Goal: Task Accomplishment & Management: Complete application form

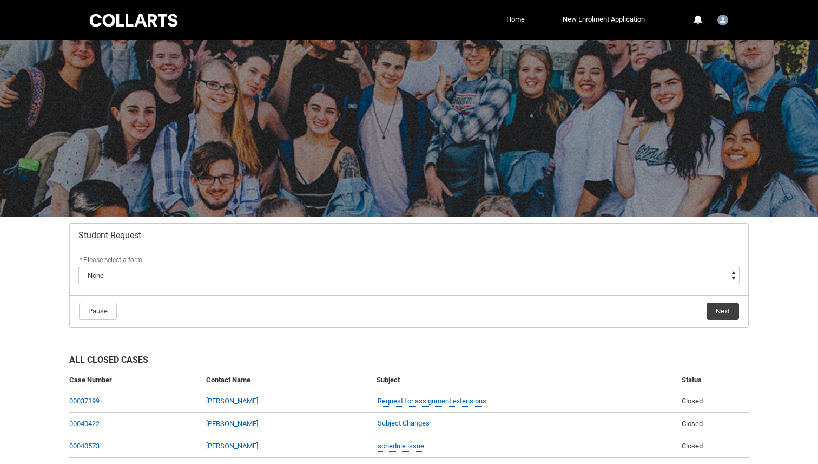
click at [508, 16] on link "Home" at bounding box center [516, 19] width 24 height 16
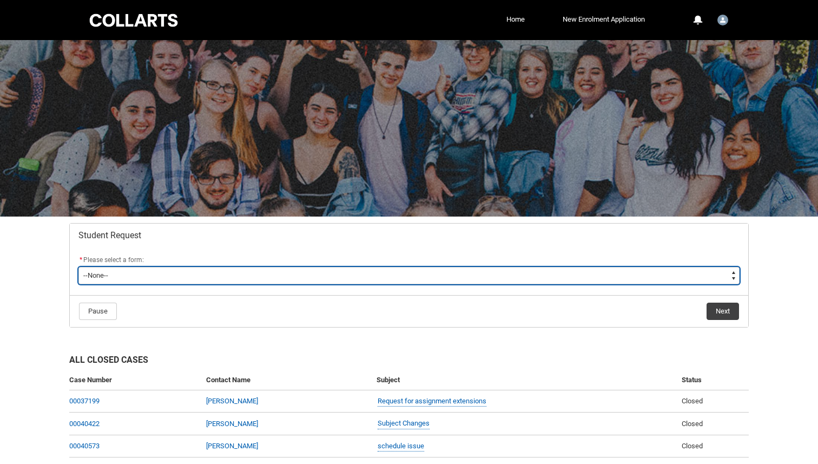
click at [226, 274] on select "--None-- Academic Transcript Application to Appeal Assignment Extension Change …" at bounding box center [408, 275] width 661 height 17
type lightning-select "Assignment_Extension_Choice"
select select "Assignment_Extension_Choice"
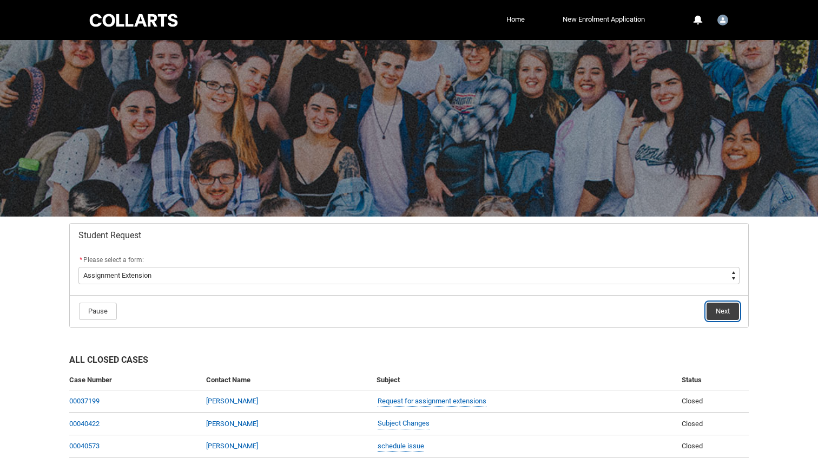
click at [725, 306] on button "Next" at bounding box center [723, 311] width 32 height 17
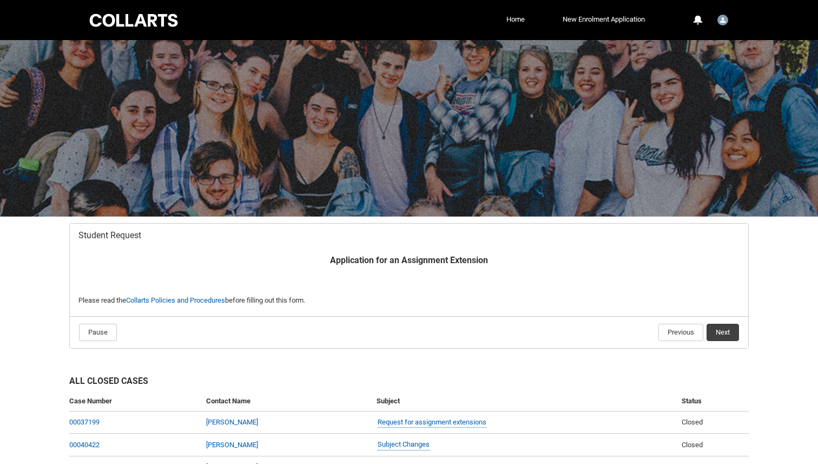
scroll to position [108, 0]
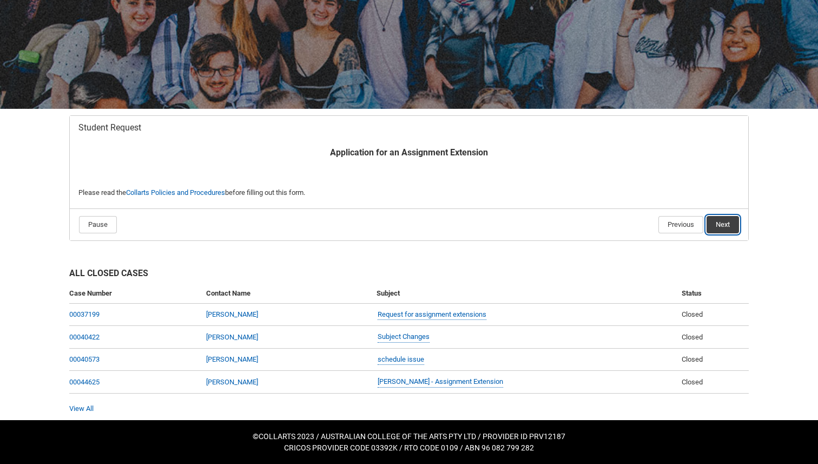
click at [724, 225] on button "Next" at bounding box center [723, 224] width 32 height 17
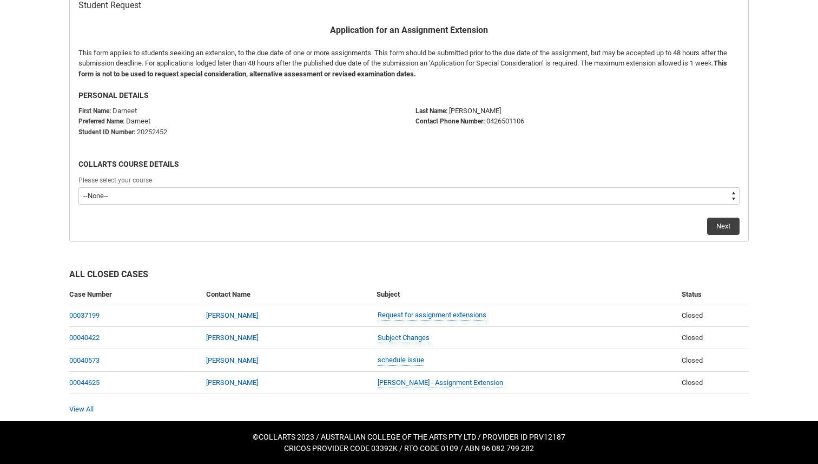
scroll to position [231, 0]
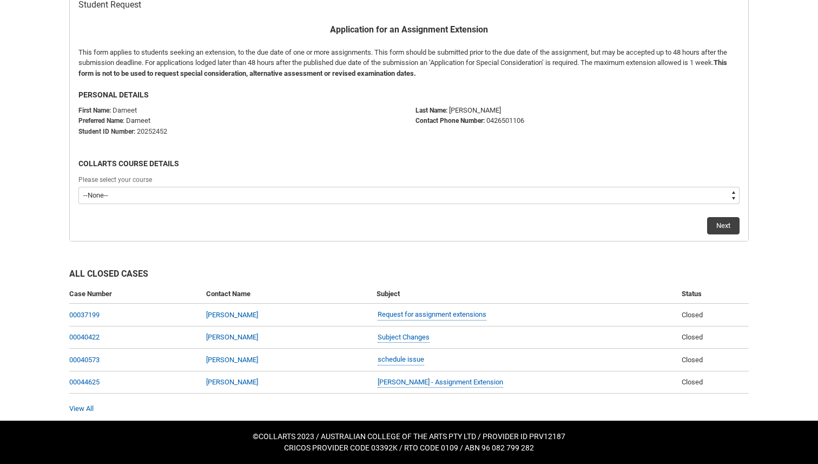
click at [313, 193] on select "--None-- Bachelor of Applied Business (Entertainment Management) V2" at bounding box center [408, 195] width 661 height 17
type lightning-select "recordPicklist_ProgramEnrollment.a0jOZ0000032NlBYAU"
select select "recordPicklist_ProgramEnrollment.a0jOZ0000032NlBYAU"
click at [723, 225] on button "Next" at bounding box center [723, 225] width 32 height 17
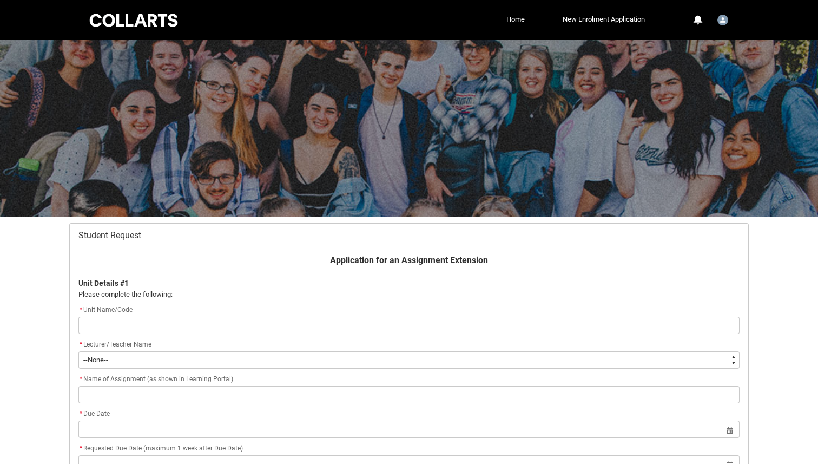
scroll to position [115, 0]
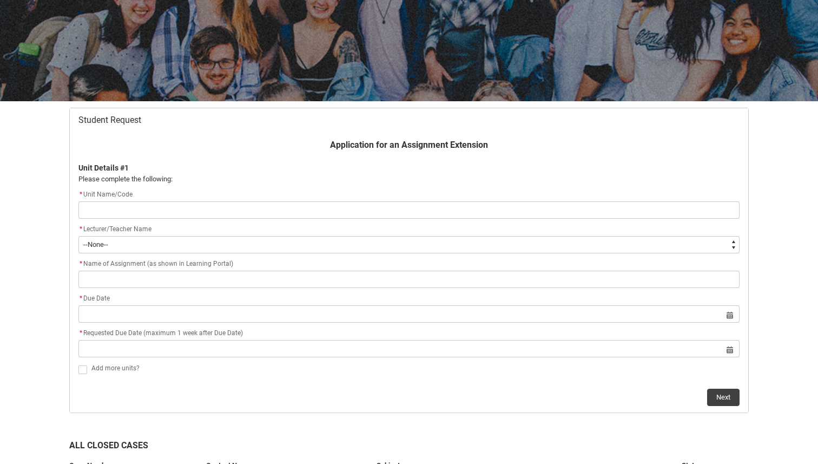
type lightning-primitive-input-simple "e"
type input "e"
type lightning-primitive-input-simple "ev"
type input "ev"
type lightning-primitive-input-simple "eve"
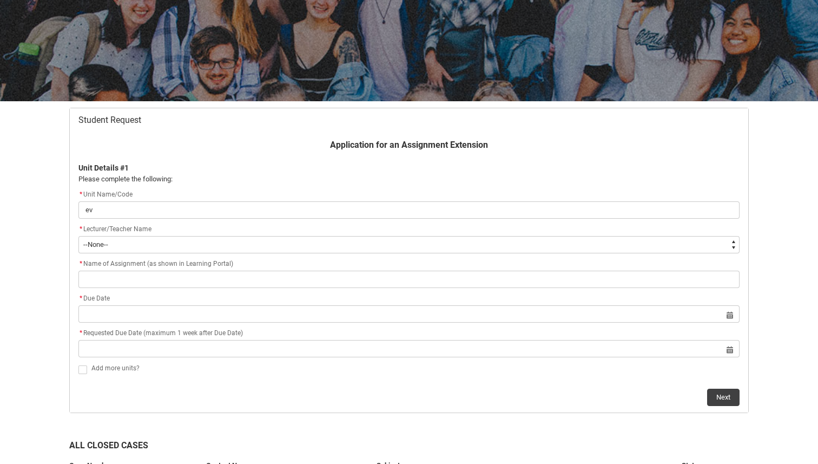
type input "eve"
type lightning-primitive-input-simple "even"
type input "even"
type lightning-primitive-input-simple "event"
type input "event"
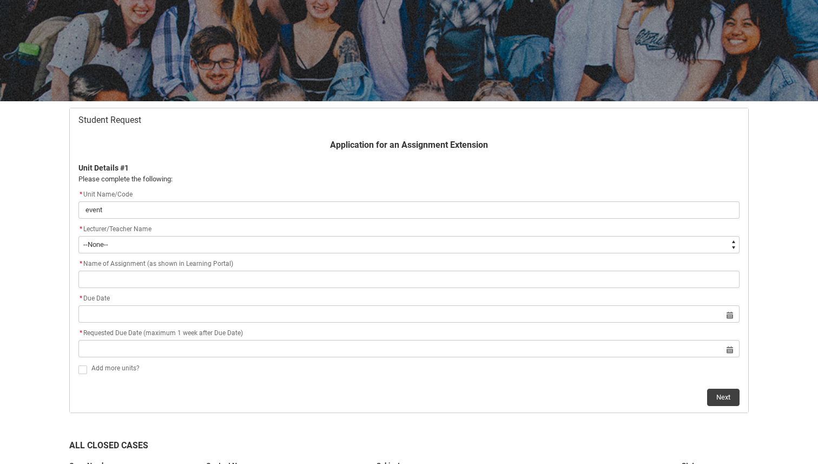
type lightning-primitive-input-simple "event"
type input "event"
click at [146, 145] on p "Application for an Assignment Extension" at bounding box center [408, 145] width 661 height 13
click at [168, 253] on flowruntime-screen-field "* Lecturer/Teacher Name * --None-- Aaron Walker Adam King Adam McKenzie Adriana…" at bounding box center [409, 240] width 674 height 35
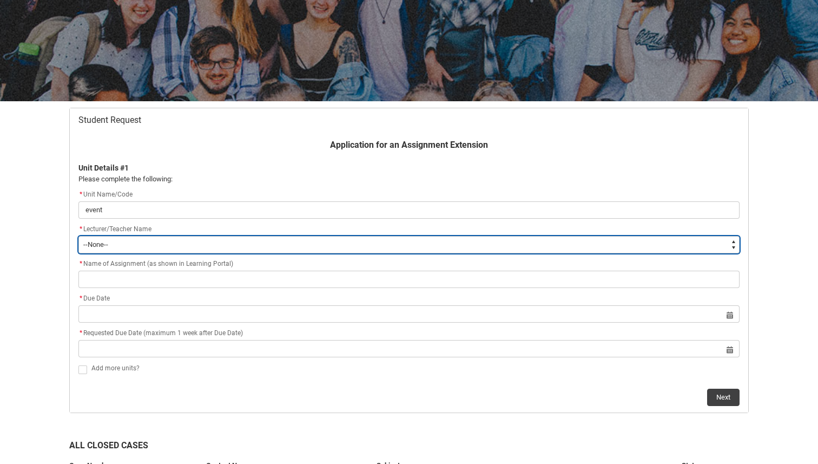
click at [168, 245] on select "--None-- Aaron Walker Adam King Adam McKenzie Adriana Perri Adrienne Couper-Smi…" at bounding box center [408, 244] width 661 height 17
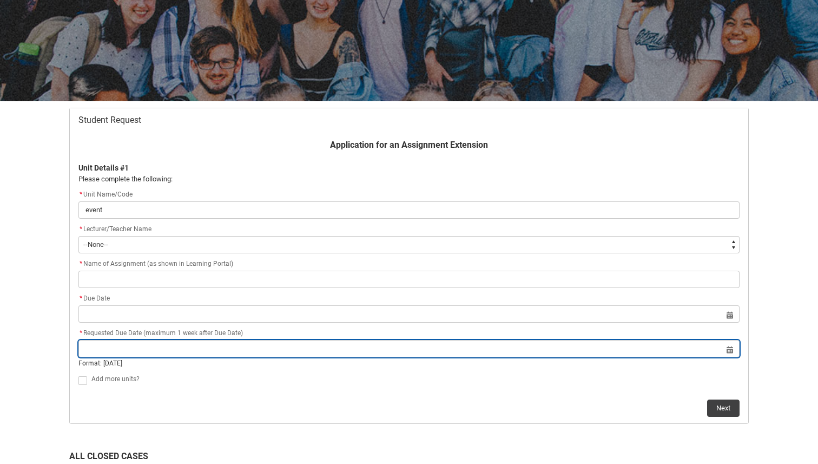
click at [208, 342] on input "Redu_Student_Request flow" at bounding box center [408, 348] width 661 height 17
select select "2025"
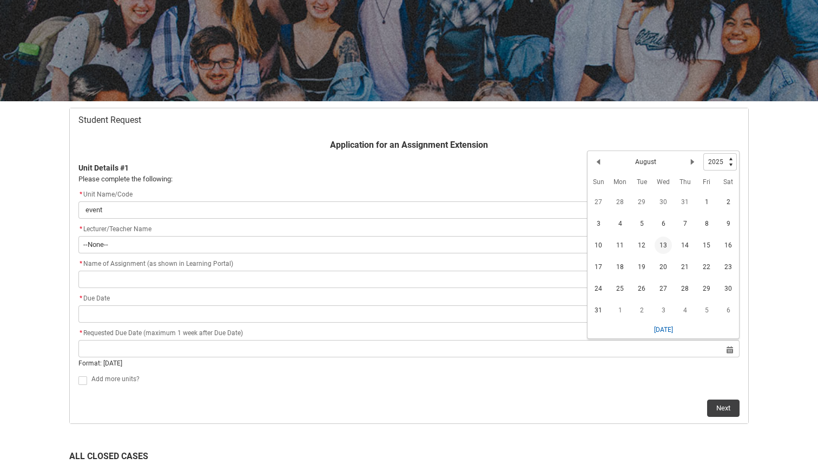
click at [339, 389] on flowruntime-screen-field "Add more units?" at bounding box center [409, 381] width 674 height 18
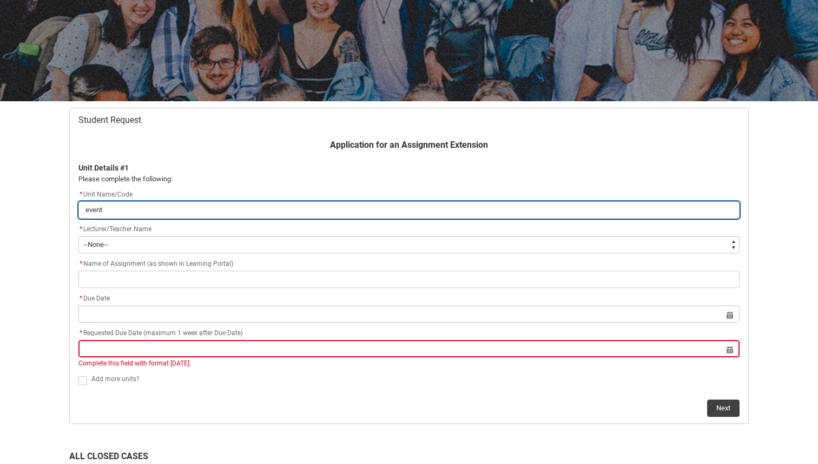
click at [137, 201] on input "event" at bounding box center [408, 209] width 661 height 17
click at [137, 202] on input "event" at bounding box center [408, 209] width 661 height 17
type lightning-primitive-input-simple "event"
type input "event"
type lightning-primitive-input-simple "even"
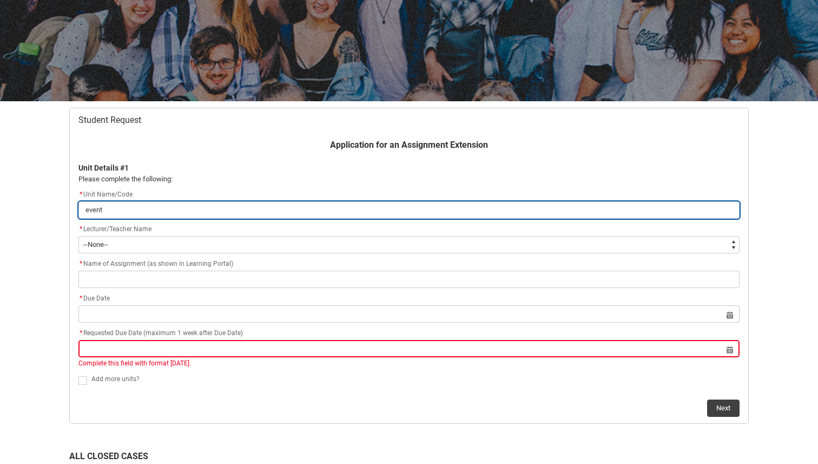
type input "even"
type lightning-primitive-input-simple "eve"
type input "eve"
type lightning-primitive-input-simple "ev"
type input "ev"
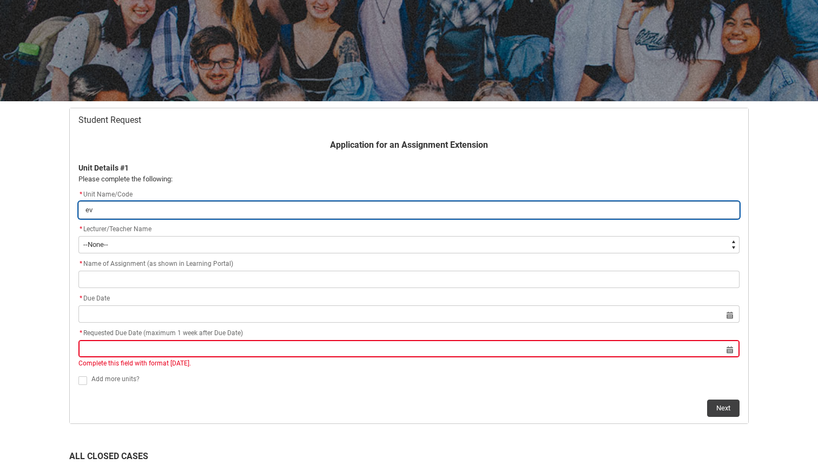
type lightning-primitive-input-simple "e"
type input "e"
type lightning-primitive-input-simple "E"
type input "E"
type lightning-primitive-input-simple "Ev"
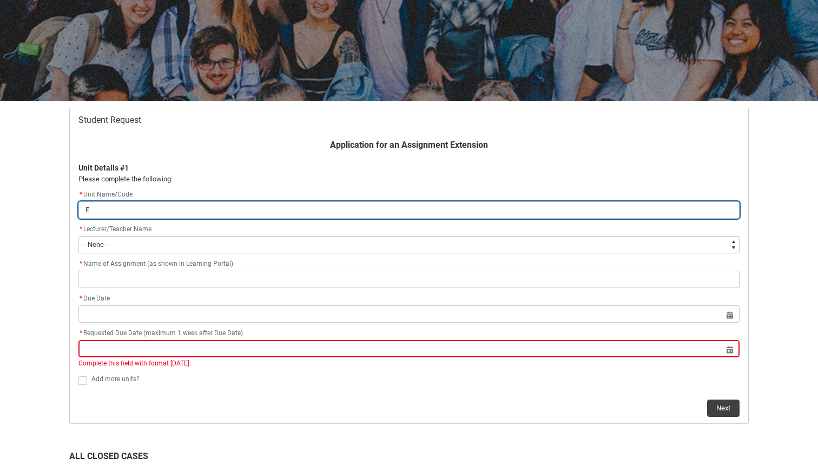
type input "Ev"
type lightning-primitive-input-simple "Eve"
type input "Eve"
type lightning-primitive-input-simple "Even"
type input "Even"
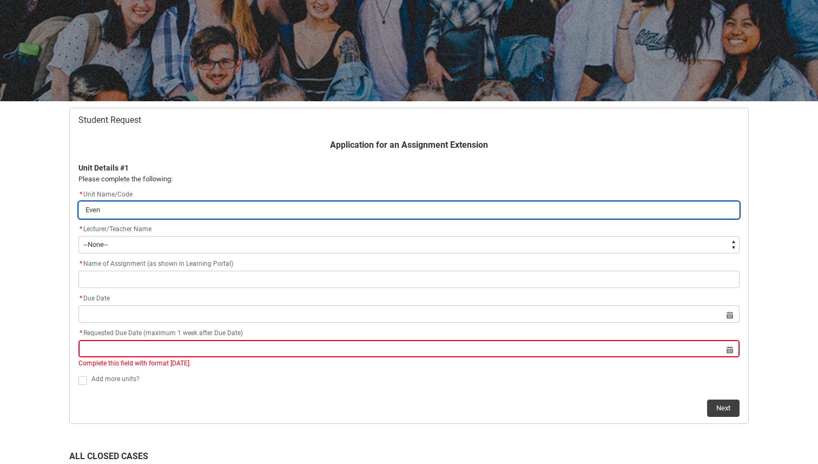
type lightning-primitive-input-simple "Event"
type input "Event"
type lightning-primitive-input-simple "Event"
type input "Event"
type lightning-primitive-input-simple "Event M"
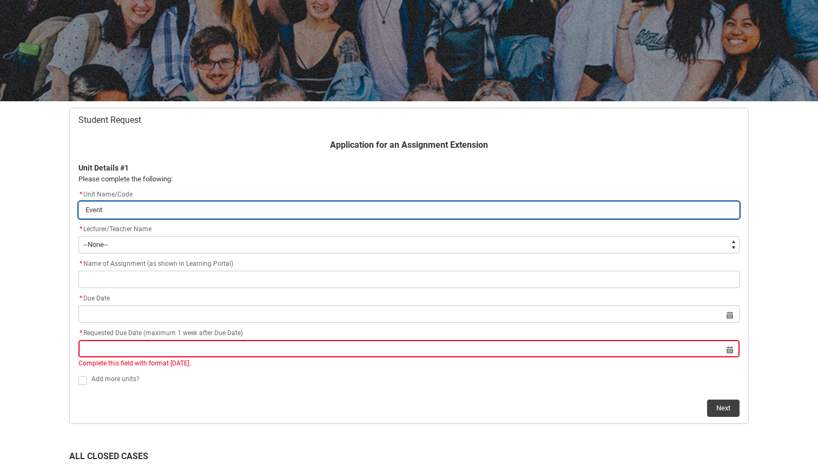
type input "Event M"
type lightning-primitive-input-simple "Event Management"
type input "Event Management"
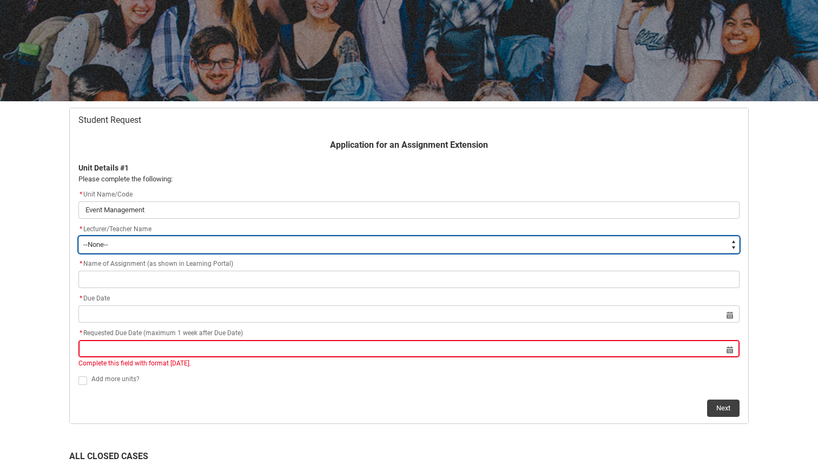
click at [150, 252] on select "--None-- Aaron Walker Adam King Adam McKenzie Adriana Perri Adrienne Couper-Smi…" at bounding box center [408, 244] width 661 height 17
type lightning-select "Faculty_NamefromNtoZ.0035g00000b9AZIAA2"
select select "Faculty_NamefromNtoZ.0035g00000b9AZIAA2"
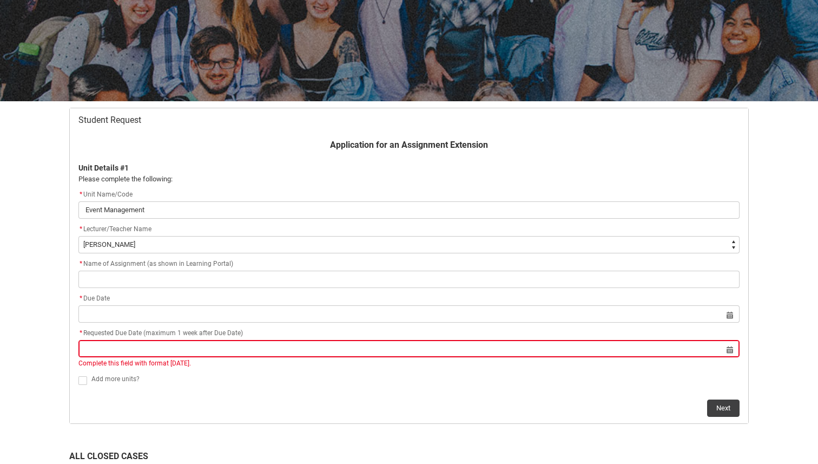
click at [166, 289] on flowruntime-screen-field "* Name of Assignment (as shown in Learning Portal)" at bounding box center [409, 275] width 674 height 35
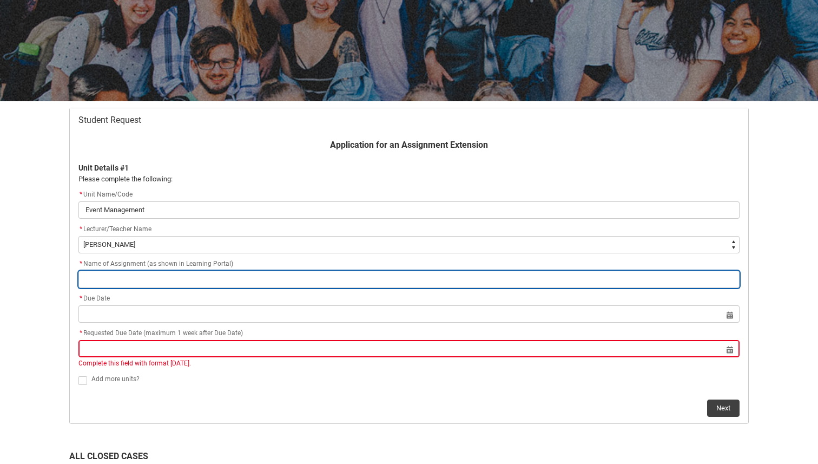
click at [165, 284] on input "Redu_Student_Request flow" at bounding box center [408, 279] width 661 height 17
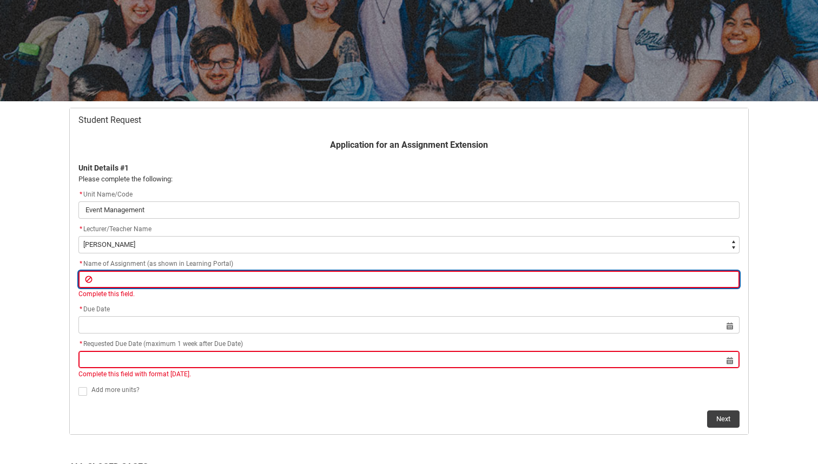
paste input "Assignment 3 - Event Plan and Presentation"
type lightning-primitive-input-simple "Assignment 3 - Event Plan and Presentation"
type input "Assignment 3 - Event Plan and Presentation"
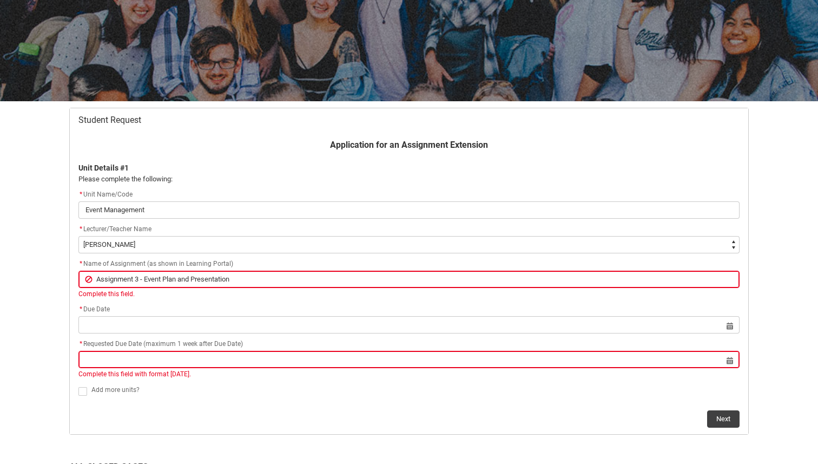
click at [280, 141] on p "Application for an Assignment Extension" at bounding box center [408, 145] width 661 height 13
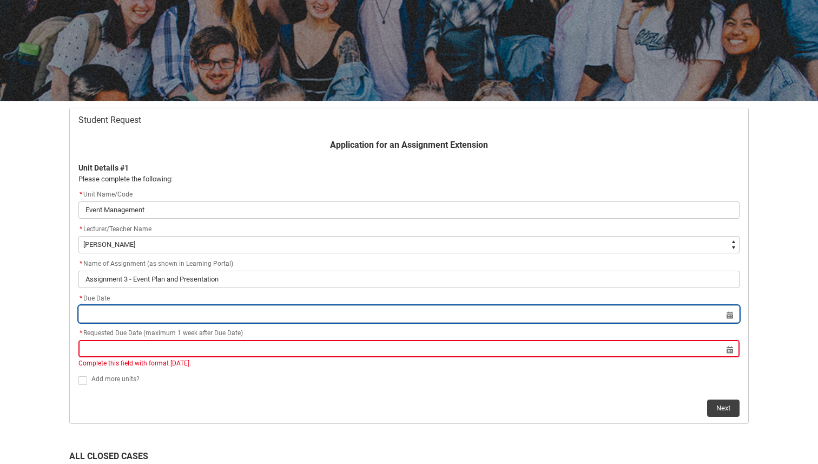
click at [142, 313] on input "Redu_Student_Request flow" at bounding box center [408, 313] width 661 height 17
select select "2025"
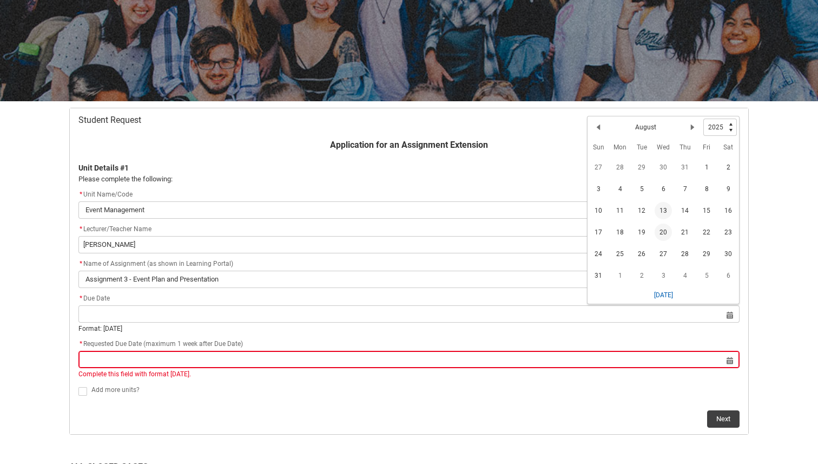
click at [664, 235] on span "20" at bounding box center [663, 232] width 17 height 17
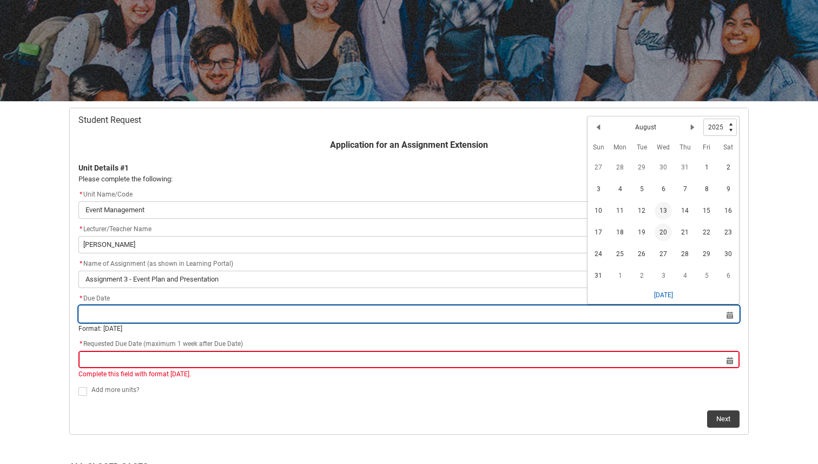
type lightning-datepicker "2025-08-20"
type lightning-input "2025-08-20"
type input "20 Aug 2025"
click at [385, 310] on input "20 Aug 2025" at bounding box center [408, 313] width 661 height 17
select select "2025"
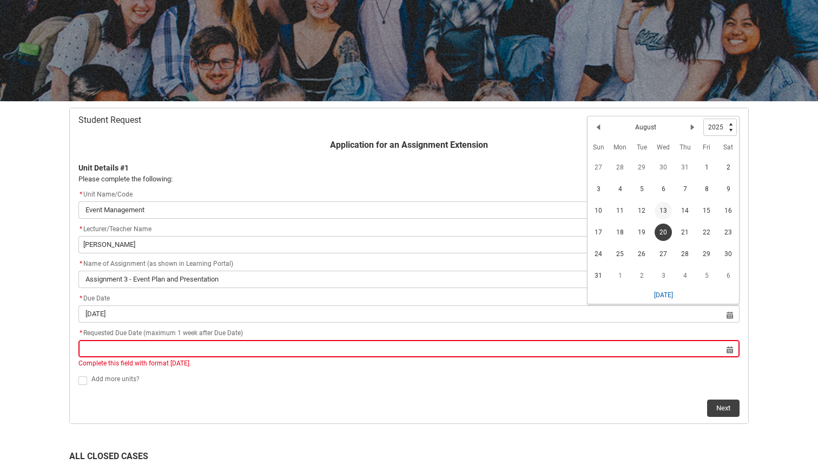
click at [666, 209] on span "13" at bounding box center [663, 210] width 17 height 17
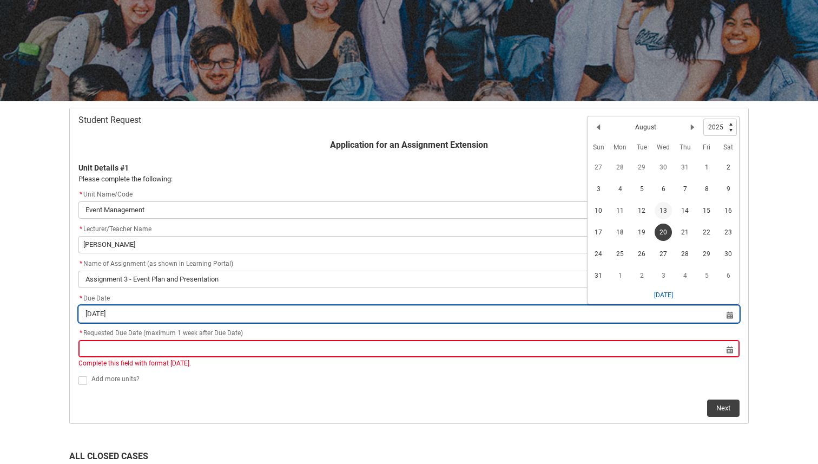
type lightning-datepicker "2025-08-13"
type lightning-input "2025-08-13"
type input "13 Aug 2025"
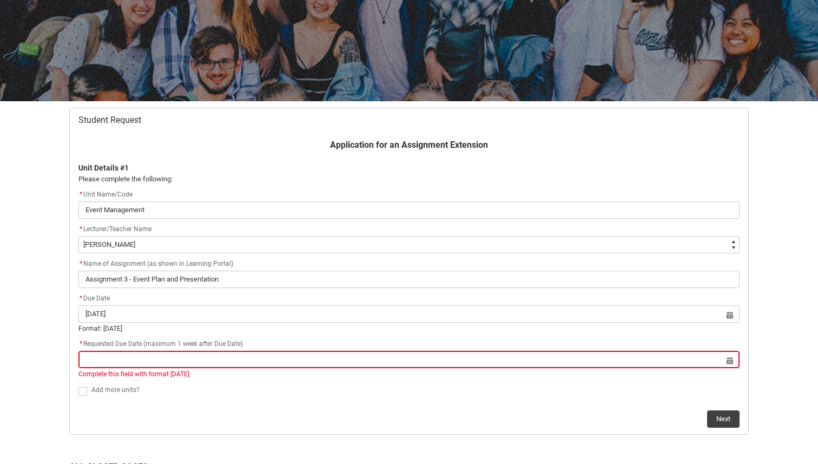
click at [466, 349] on div "* Requested Due Date (maximum 1 week after Due Date)" at bounding box center [408, 344] width 661 height 13
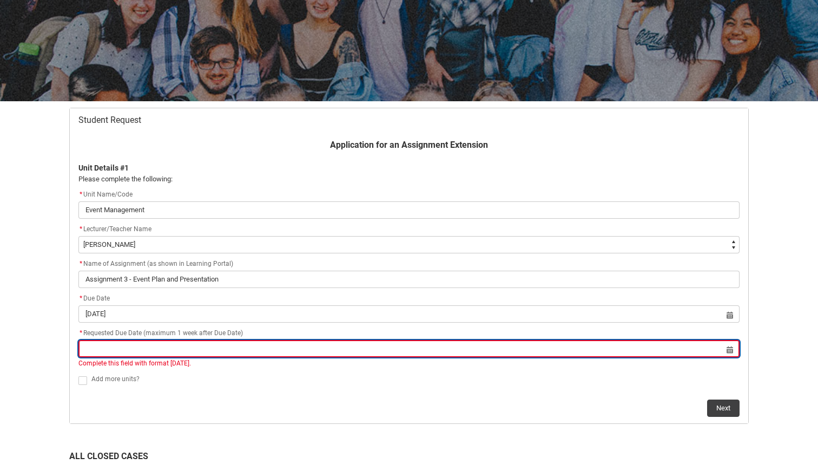
click at [470, 353] on input "Redu_Student_Request flow" at bounding box center [408, 348] width 661 height 17
select select "2025"
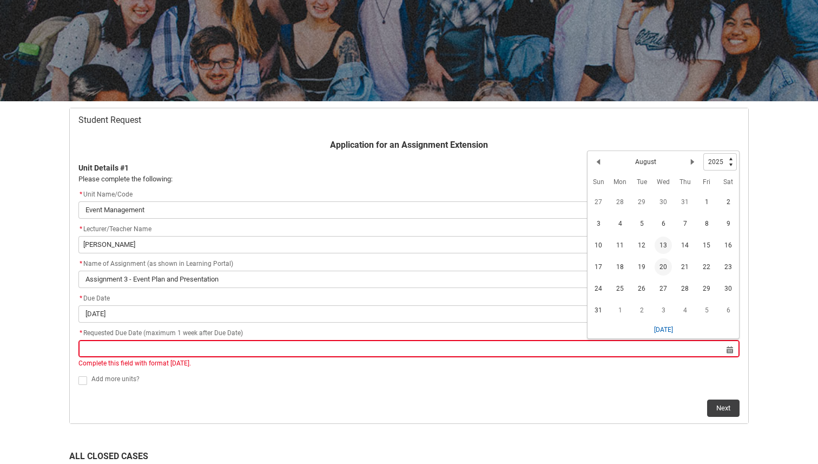
click at [662, 266] on span "20" at bounding box center [663, 266] width 17 height 17
type lightning-datepicker "2025-08-20"
type lightning-input "2025-08-20"
type input "20 Aug 2025"
click at [467, 391] on div "Next" at bounding box center [408, 404] width 661 height 26
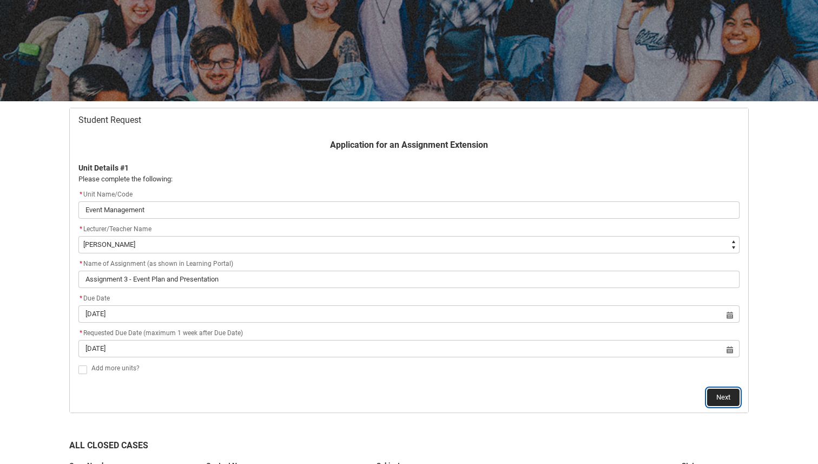
click at [721, 403] on button "Next" at bounding box center [723, 397] width 32 height 17
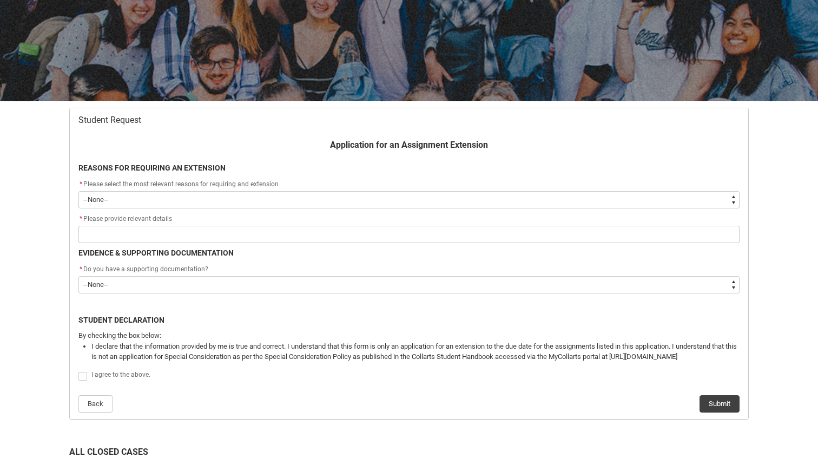
click at [464, 200] on select "--None-- Medical Reasons Work obligations Family obligations Academic Difficult…" at bounding box center [408, 199] width 661 height 17
type lightning-select "choice_AssignmentExtension_Reason_Academic"
select select "choice_AssignmentExtension_Reason_Academic"
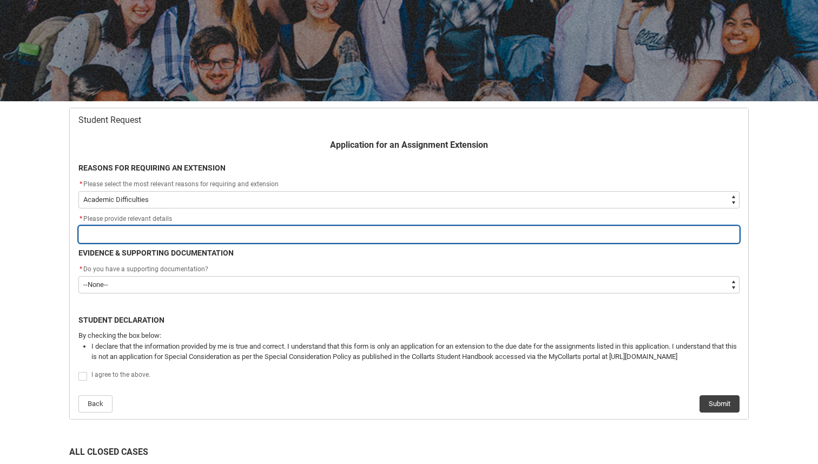
click at [150, 240] on input "Redu_Student_Request flow" at bounding box center [408, 234] width 661 height 17
type lightning-primitive-input-simple "A"
type input "A"
type lightning-primitive-input-simple "A"
type input "A"
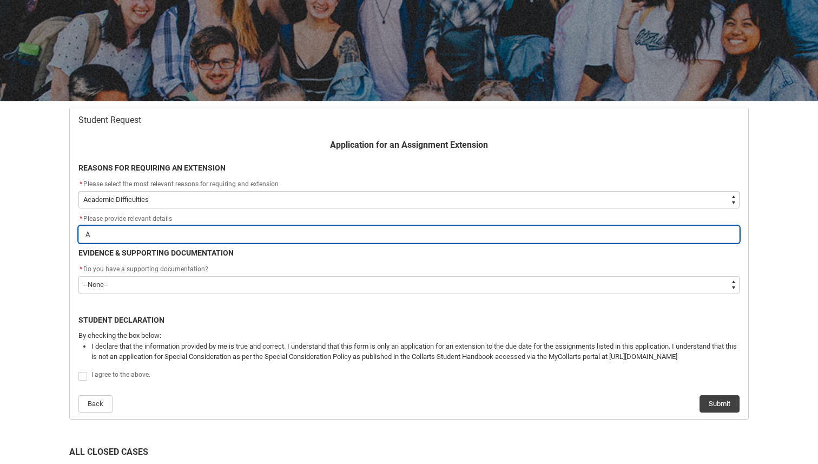
type lightning-primitive-input-simple "A"
type input "A"
type lightning-primitive-input-simple "H"
type input "H"
type lightning-primitive-input-simple "H"
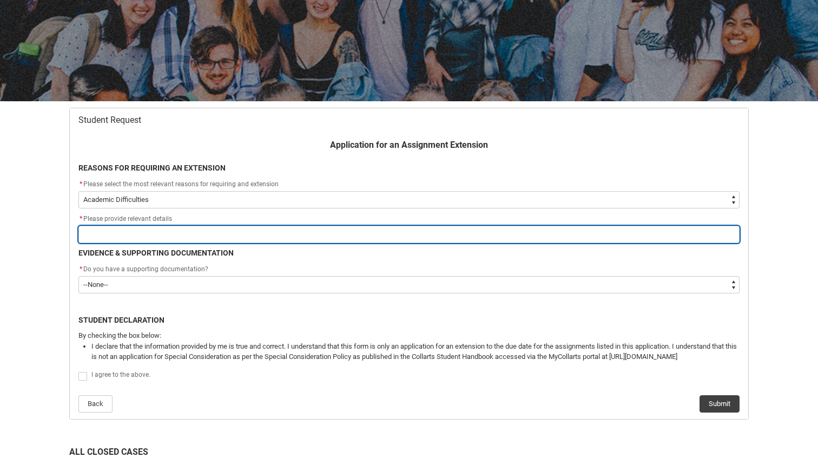
type input "H"
type lightning-primitive-input-simple "I"
type input "I"
type lightning-primitive-input-simple "It"
type input "It"
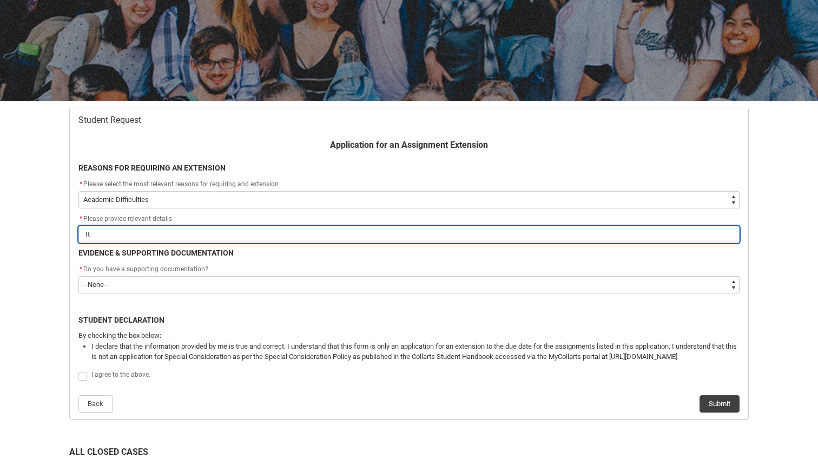
type lightning-primitive-input-simple "It"
type input "It"
type lightning-primitive-input-simple "It t"
type input "It t"
type lightning-primitive-input-simple "It to"
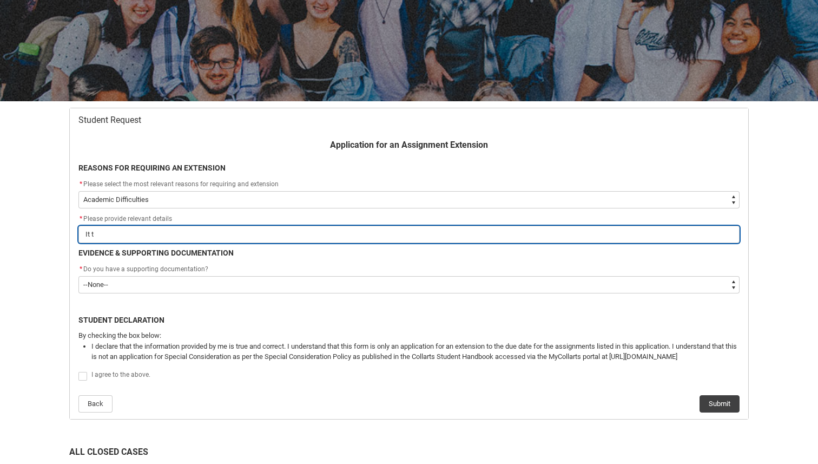
type input "It to"
type lightning-primitive-input-simple "It too"
type input "It too"
type lightning-primitive-input-simple "It took"
type input "It took"
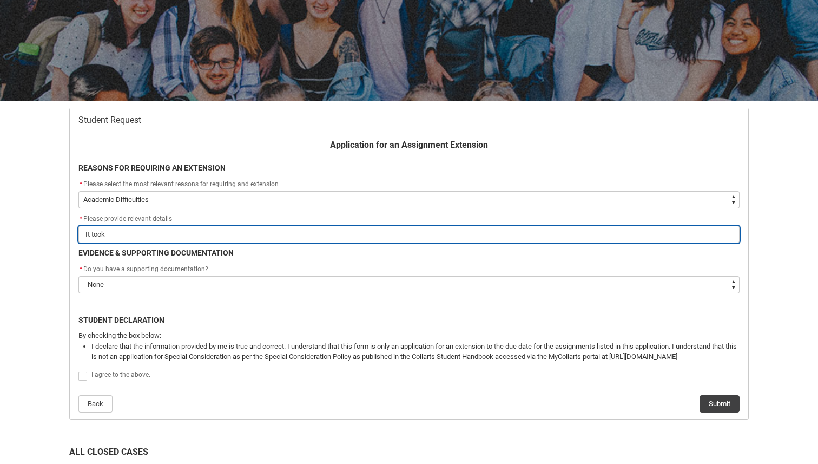
type lightning-primitive-input-simple "It took"
type input "It took"
type lightning-primitive-input-simple "It took a"
type input "It took a"
type lightning-primitive-input-simple "It took as"
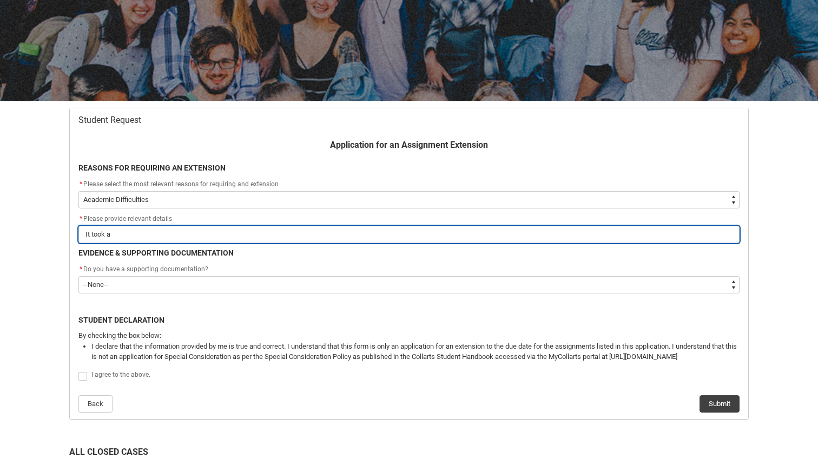
type input "It took as"
type lightning-primitive-input-simple "It took a"
type input "It took a"
type lightning-primitive-input-simple "It took"
type input "It took"
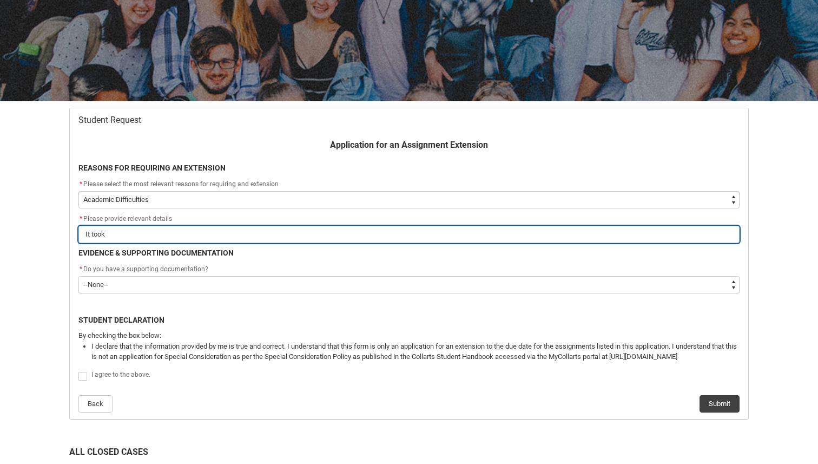
type lightning-primitive-input-simple "It took u"
type input "It took u"
type lightning-primitive-input-simple "It took us"
type input "It took us"
type lightning-primitive-input-simple "It took us"
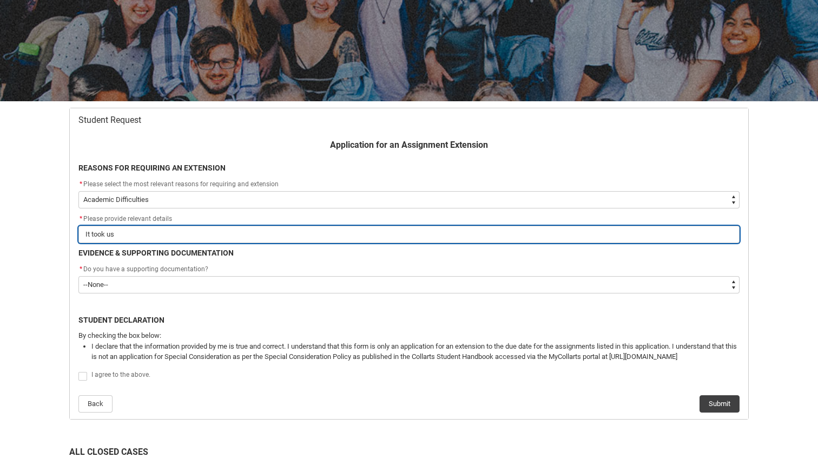
type input "It took us"
type lightning-primitive-input-simple "It took us a"
type input "It took us a"
type lightning-primitive-input-simple "It took us a"
type input "It took us a"
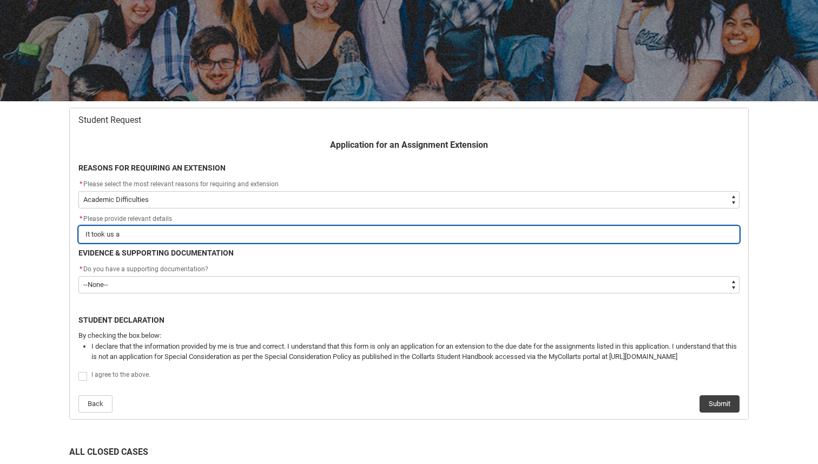
type lightning-primitive-input-simple "It took us a w"
type input "It took us a w"
type lightning-primitive-input-simple "It took us a wh"
type input "It took us a wh"
type lightning-primitive-input-simple "It took us a whi"
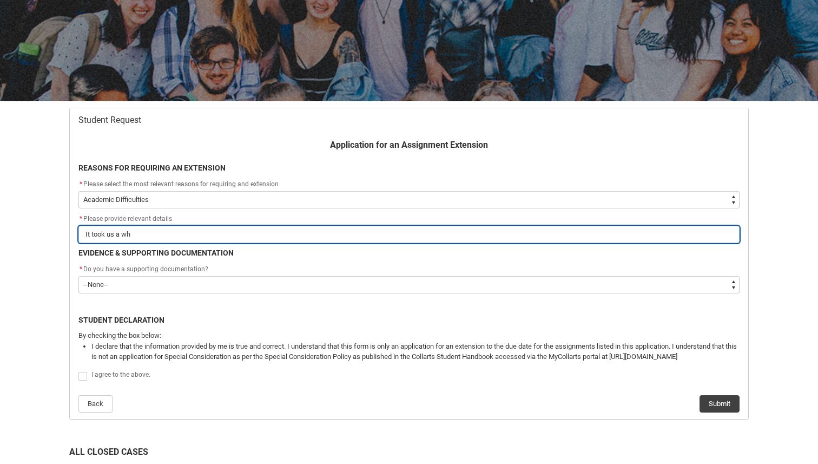
type input "It took us a whi"
type lightning-primitive-input-simple "It took us a whil"
type input "It took us a whil"
type lightning-primitive-input-simple "It took us a while"
type input "It took us a while"
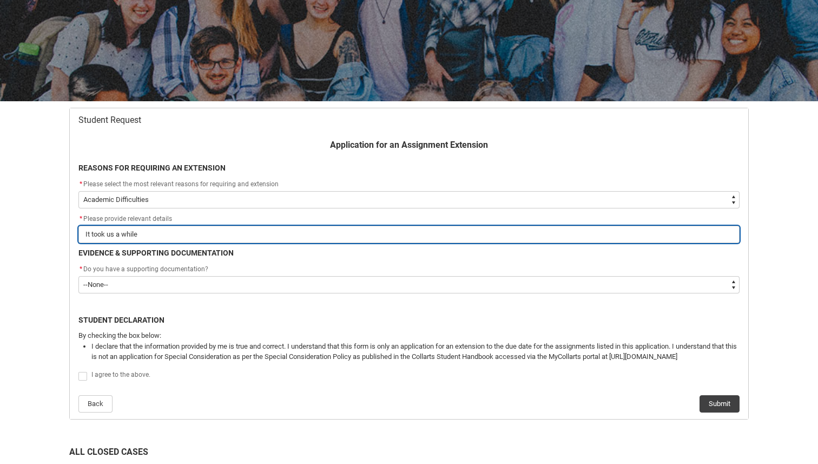
type lightning-primitive-input-simple "It took us a while"
type input "It took us a while"
type lightning-primitive-input-simple "It took us a while t"
type input "It took us a while t"
type lightning-primitive-input-simple "It took us a while to"
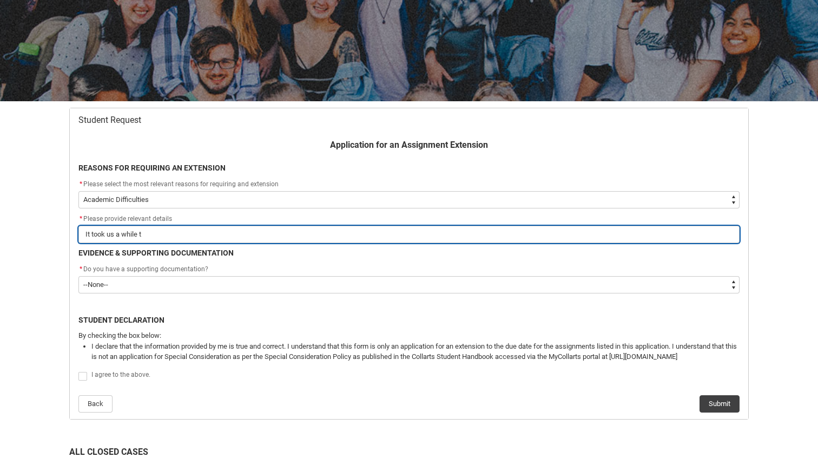
type input "It took us a while to"
type lightning-primitive-input-simple "It took us a while to"
type input "It took us a while to"
type lightning-primitive-input-simple "It took us a while to e"
type input "It took us a while to e"
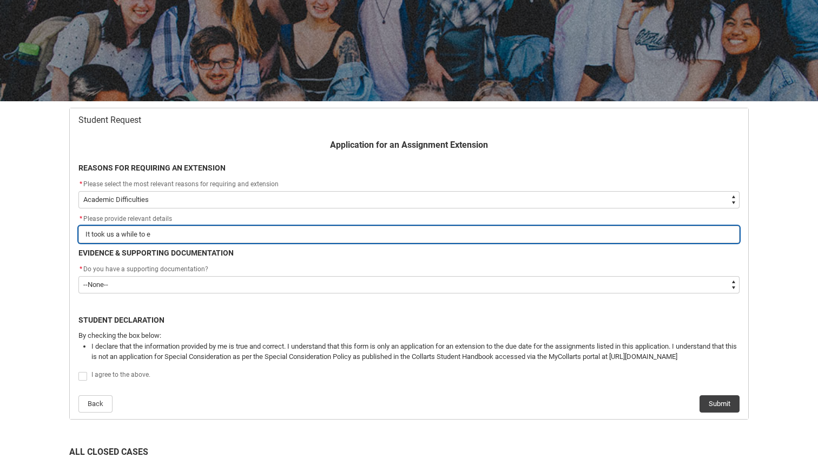
type lightning-primitive-input-simple "It took us a while to es"
type input "It took us a while to es"
type lightning-primitive-input-simple "It took us a while to est"
type input "It took us a while to est"
type lightning-primitive-input-simple "It took us a while to esta"
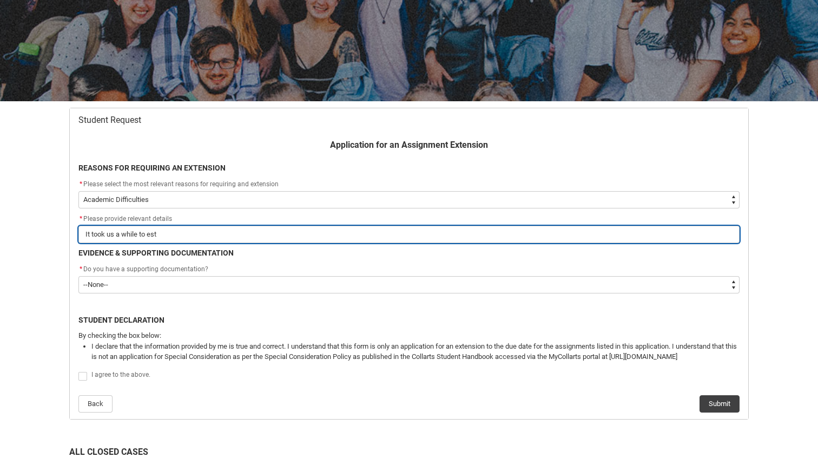
type input "It took us a while to esta"
type lightning-primitive-input-simple "It took us a while to estab"
type input "It took us a while to estab"
type lightning-primitive-input-simple "It took us a while to establ"
type input "It took us a while to establ"
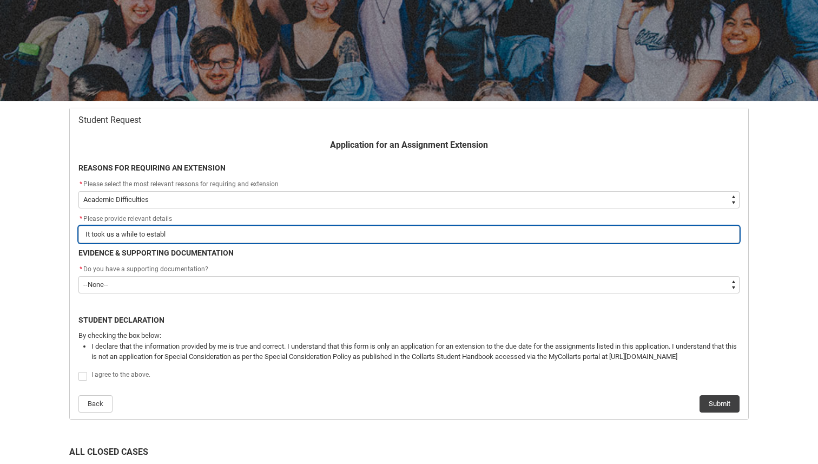
type lightning-primitive-input-simple "It took us a while to establi"
type input "It took us a while to establi"
type lightning-primitive-input-simple "It took us a while to establis"
type input "It took us a while to establis"
type lightning-primitive-input-simple "It took us a while to establish"
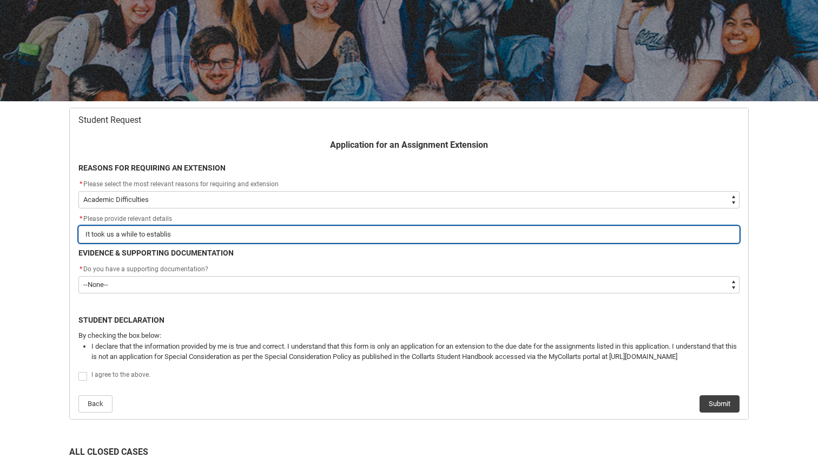
type input "It took us a while to establish"
type lightning-primitive-input-simple "It took us a while to establish"
type input "It took us a while to establish"
type lightning-primitive-input-simple "It took us a while to establish a"
type input "It took us a while to establish a"
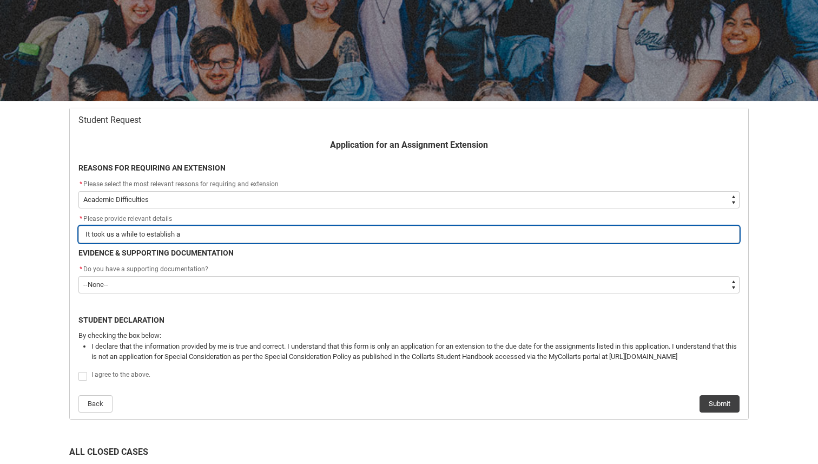
type lightning-primitive-input-simple "It took us a while to establish a"
type input "It took us a while to establish a"
type lightning-primitive-input-simple "It took us a while to establish a g"
type input "It took us a while to establish a g"
type lightning-primitive-input-simple "It took us a while to establish a gr"
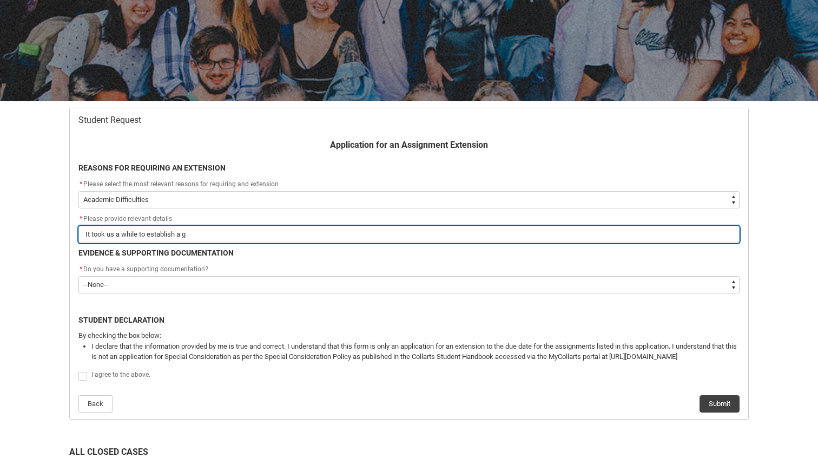
type input "It took us a while to establish a gr"
type lightning-primitive-input-simple "It took us a while to establish a gro"
type input "It took us a while to establish a gro"
type lightning-primitive-input-simple "It took us a while to establish a grou"
type input "It took us a while to establish a grou"
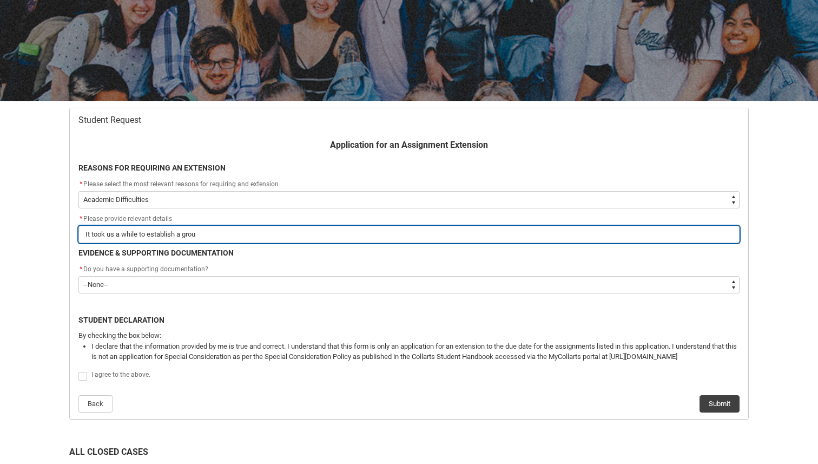
type lightning-primitive-input-simple "It took us a while to establish a group"
type input "It took us a while to establish a group"
type lightning-primitive-input-simple "It took us a while to establish a group"
type input "It took us a while to establish a group"
type lightning-primitive-input-simple "It took us a while to establish a group"
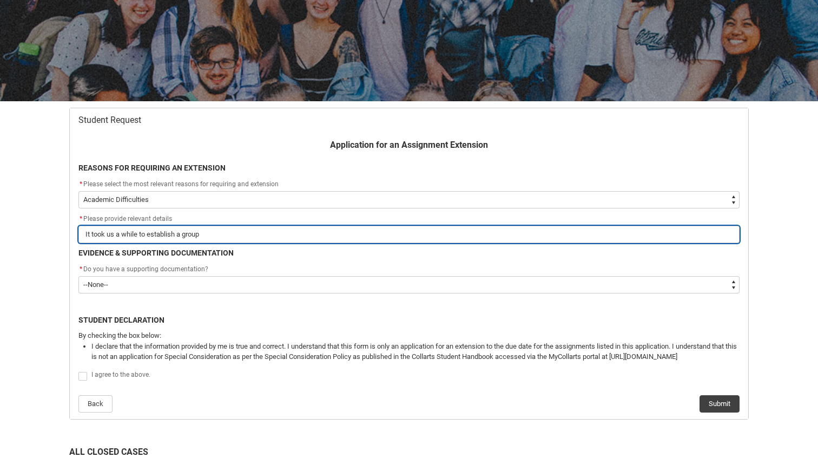
type input "It took us a while to establish a group"
type lightning-primitive-input-simple "It took us a while to establish a group"
type input "It took us a while to establish a group"
type lightning-primitive-input-simple "It took us a while to establish a group a"
type input "It took us a while to establish a group a"
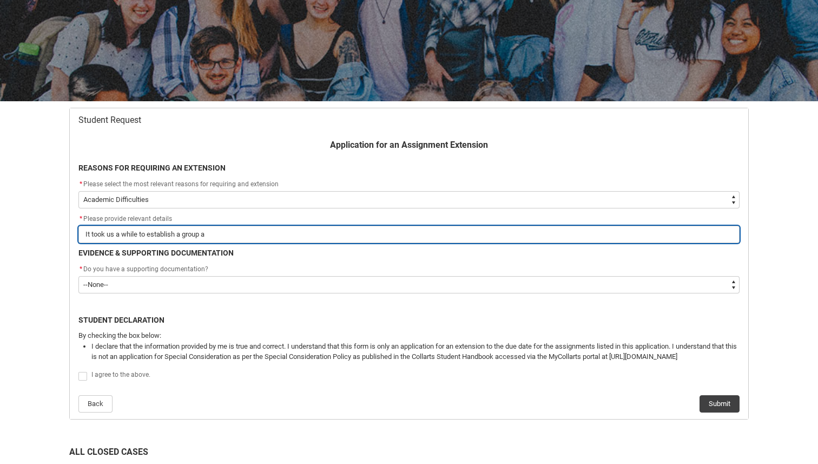
type lightning-primitive-input-simple "It took us a while to establish a group an"
type input "It took us a while to establish a group an"
type lightning-primitive-input-simple "It took us a while to establish a group and"
type input "It took us a while to establish a group and"
type lightning-primitive-input-simple "It took us a while to establish a group and"
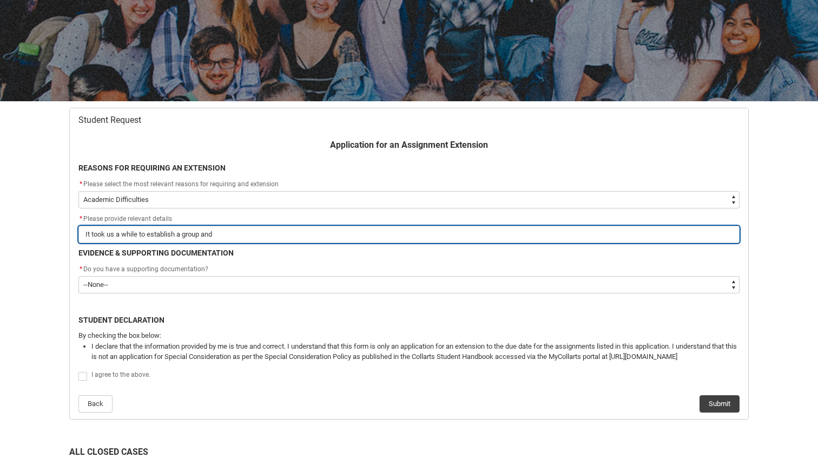
type input "It took us a while to establish a group and"
type lightning-primitive-input-simple "It took us a while to establish a group and h"
type input "It took us a while to establish a group and h"
type lightning-primitive-input-simple "It took us a while to establish a group and ha"
type input "It took us a while to establish a group and ha"
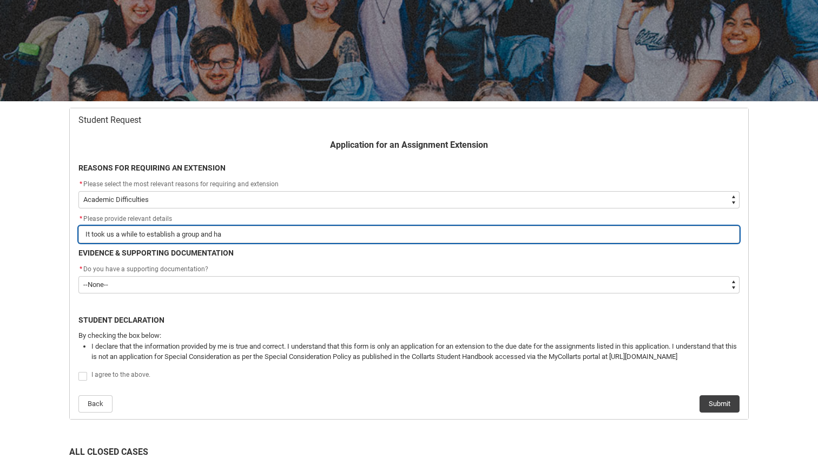
type lightning-primitive-input-simple "It took us a while to establish a group and hal"
type input "It took us a while to establish a group and hal"
type lightning-primitive-input-simple "It took us a while to establish a group and half"
type input "It took us a while to establish a group and half"
type lightning-primitive-input-simple "It took us a while to establish a group and half"
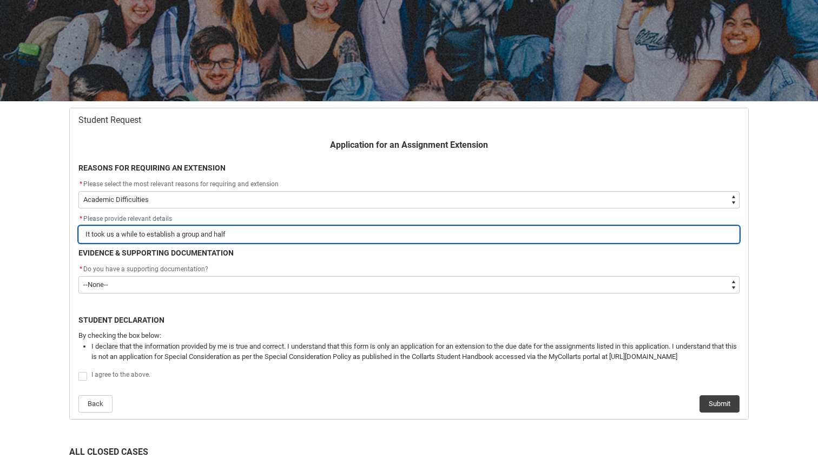
type input "It took us a while to establish a group and half"
type lightning-primitive-input-simple "It took us a while to establish a group and half o"
type input "It took us a while to establish a group and half o"
type lightning-primitive-input-simple "It took us a while to establish a group and half of"
type input "It took us a while to establish a group and half of"
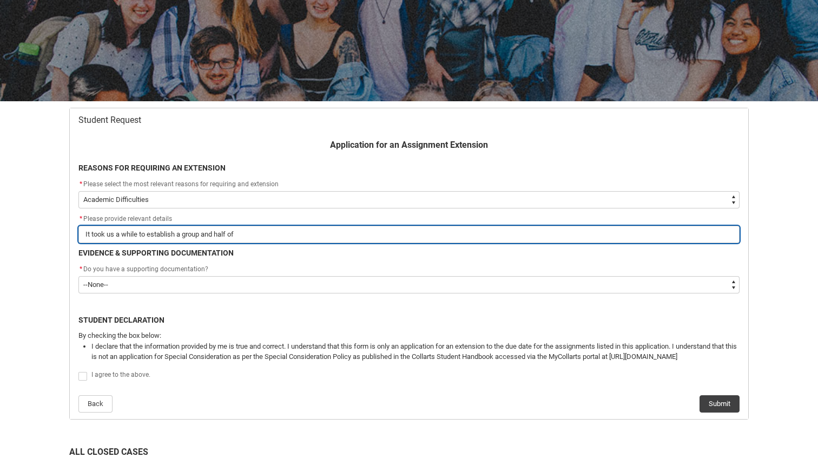
type lightning-primitive-input-simple "It took us a while to establish a group and half of"
type input "It took us a while to establish a group and half of"
type lightning-primitive-input-simple "It took us a while to establish a group and half of o"
type input "It took us a while to establish a group and half of o"
type lightning-primitive-input-simple "It took us a while to establish a group and half of ou"
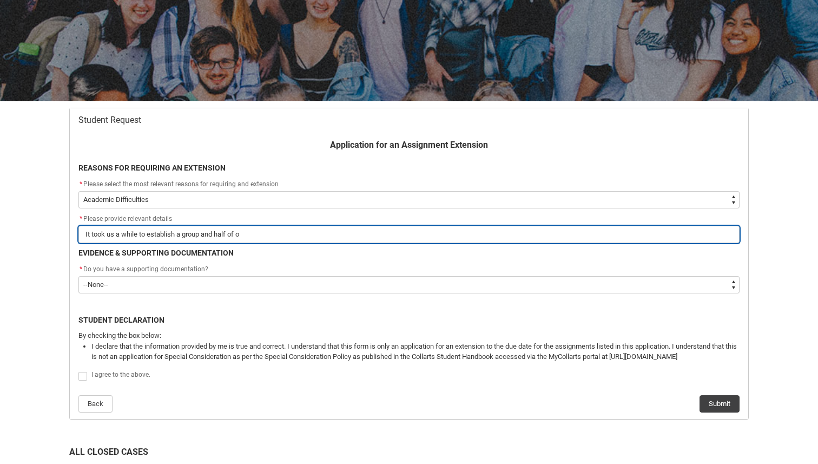
type input "It took us a while to establish a group and half of ou"
click at [136, 233] on input "It took us a while to establish a group and half of our group has an access plan" at bounding box center [408, 234] width 661 height 17
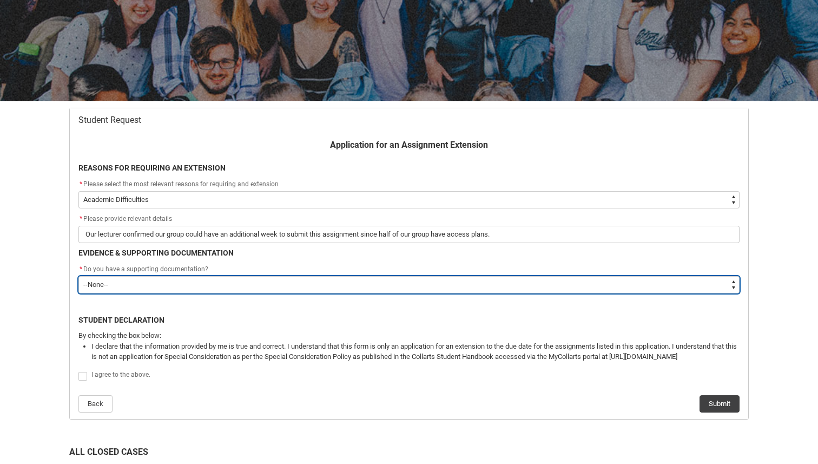
click at [163, 280] on select "--None-- Yes No" at bounding box center [408, 284] width 661 height 17
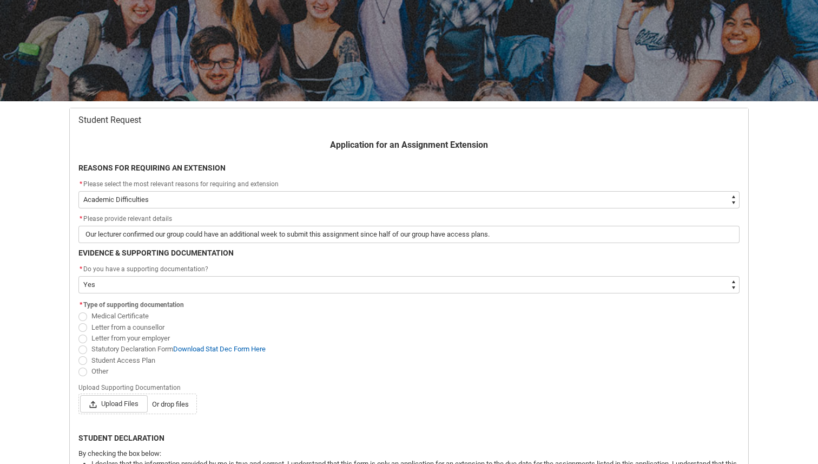
click at [127, 359] on span "Student Access Plan" at bounding box center [123, 360] width 64 height 8
click at [78, 355] on input "Student Access Plan" at bounding box center [78, 354] width 1 height 1
click at [114, 401] on span "Upload Files" at bounding box center [114, 403] width 68 height 17
click at [80, 395] on input "Upload Files Or drop files" at bounding box center [80, 395] width 1 height 1
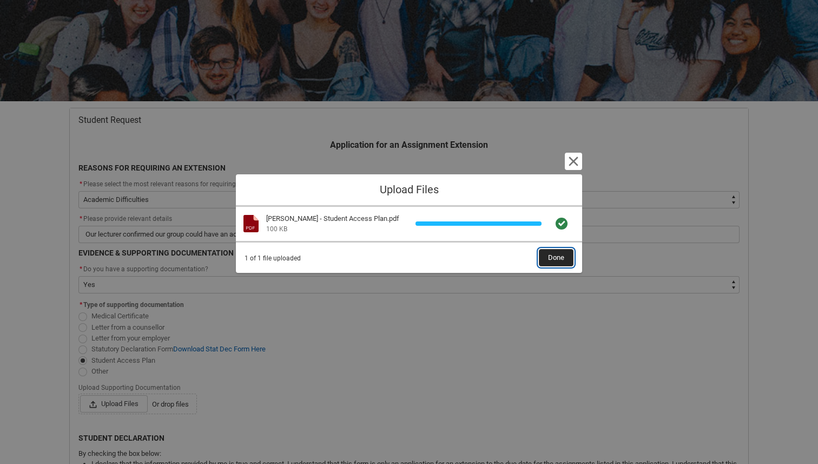
click at [559, 258] on span "Done" at bounding box center [556, 258] width 16 height 16
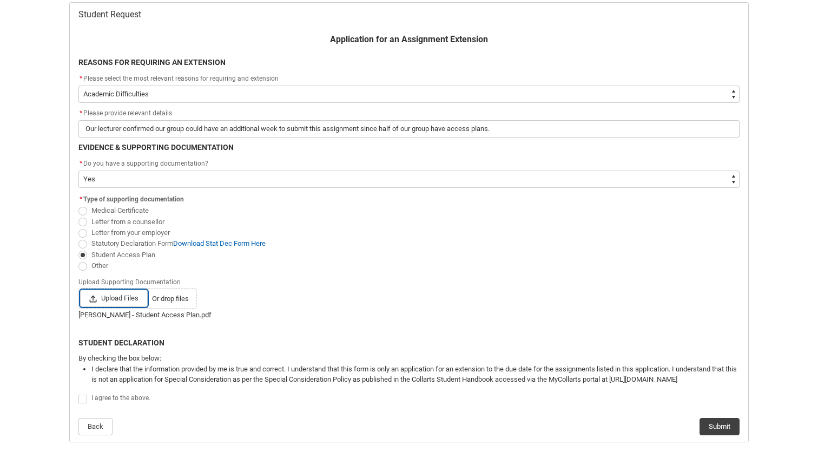
scroll to position [240, 0]
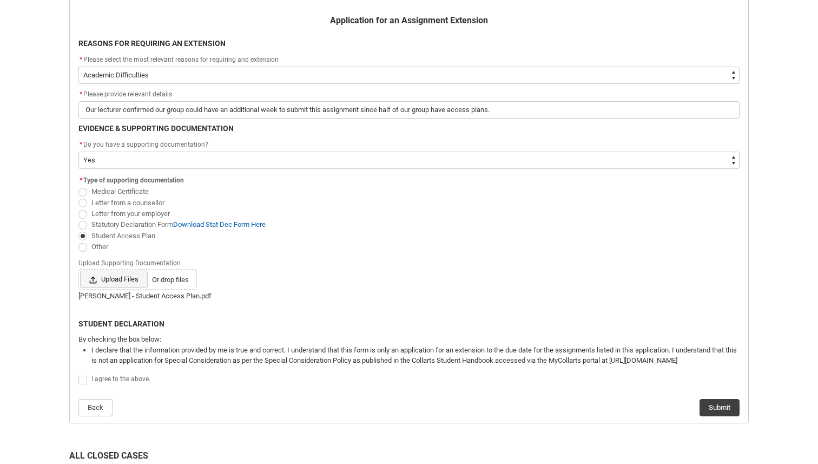
click at [134, 283] on span "Upload Files" at bounding box center [114, 279] width 68 height 17
click at [80, 271] on input "Upload Files Or drop files" at bounding box center [80, 270] width 1 height 1
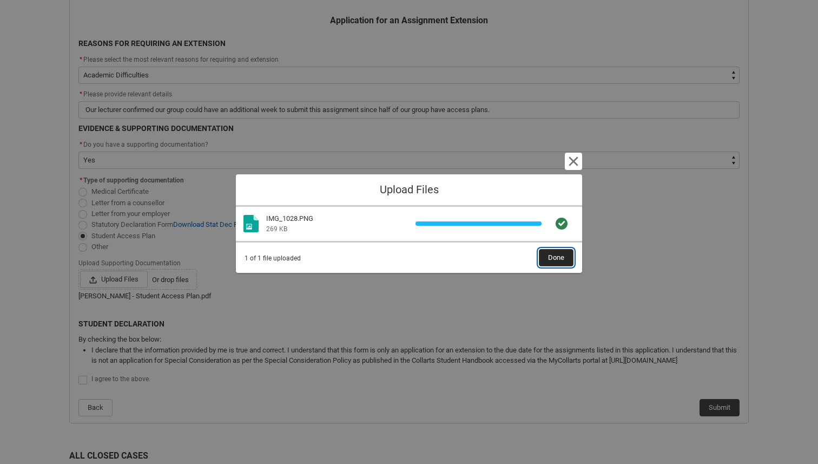
click at [565, 257] on button "Done" at bounding box center [556, 257] width 35 height 17
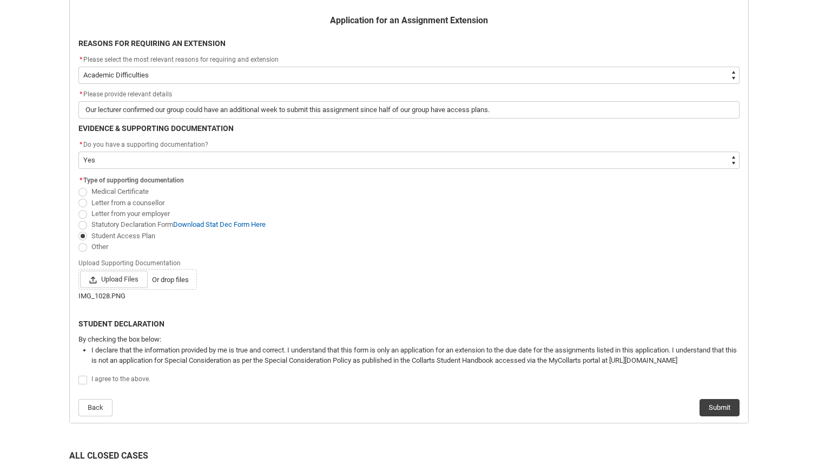
click at [102, 246] on span "Other" at bounding box center [99, 247] width 17 height 8
click at [78, 241] on input "Other" at bounding box center [78, 240] width 1 height 1
click at [332, 258] on lightning-input "Upload Supporting Documentation Upload Files Or drop files" at bounding box center [408, 273] width 661 height 34
click at [129, 372] on div "I agree to the above." at bounding box center [408, 379] width 661 height 14
click at [128, 381] on span "I agree to the above." at bounding box center [120, 379] width 59 height 8
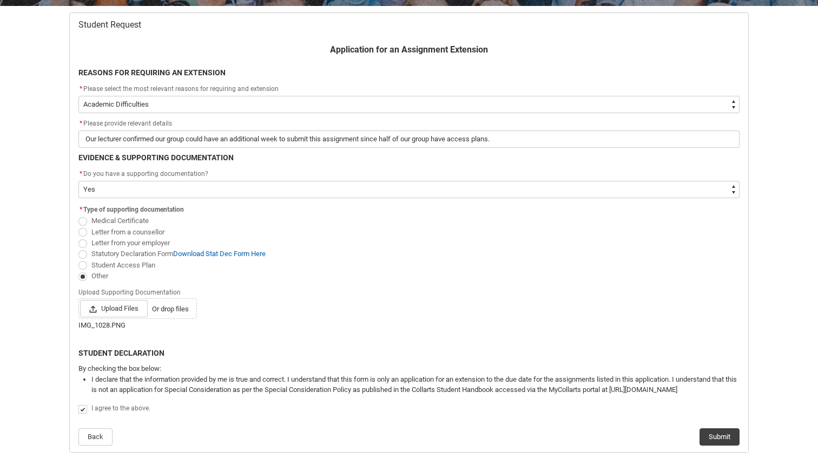
scroll to position [215, 0]
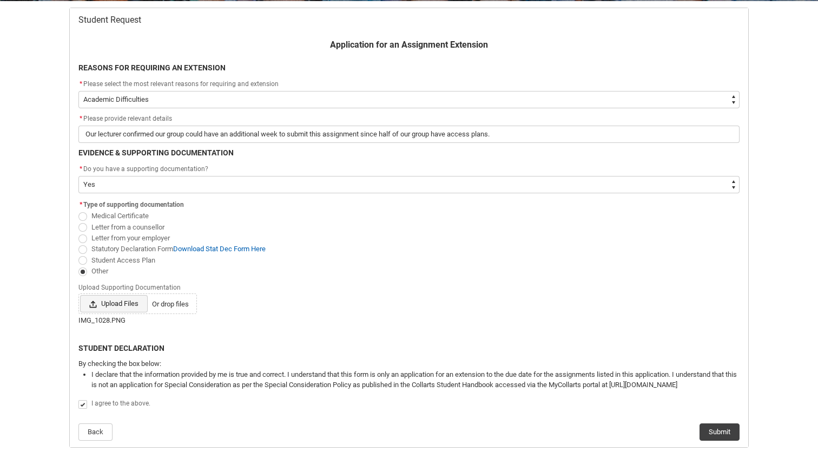
click at [117, 302] on span "Upload Files" at bounding box center [114, 303] width 68 height 17
click at [80, 295] on input "Upload Files Or drop files" at bounding box center [80, 294] width 1 height 1
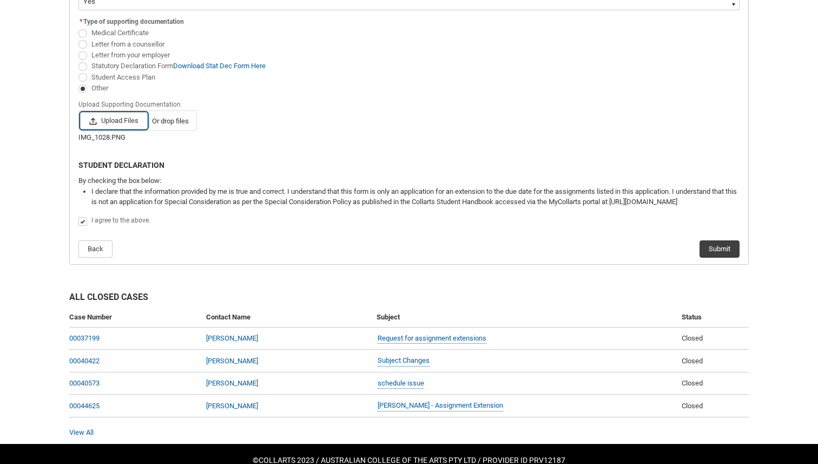
scroll to position [422, 0]
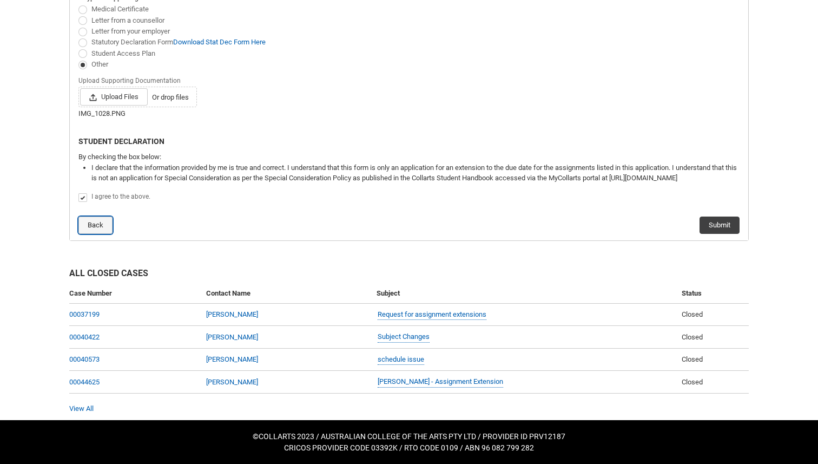
click at [93, 225] on button "Back" at bounding box center [95, 225] width 34 height 17
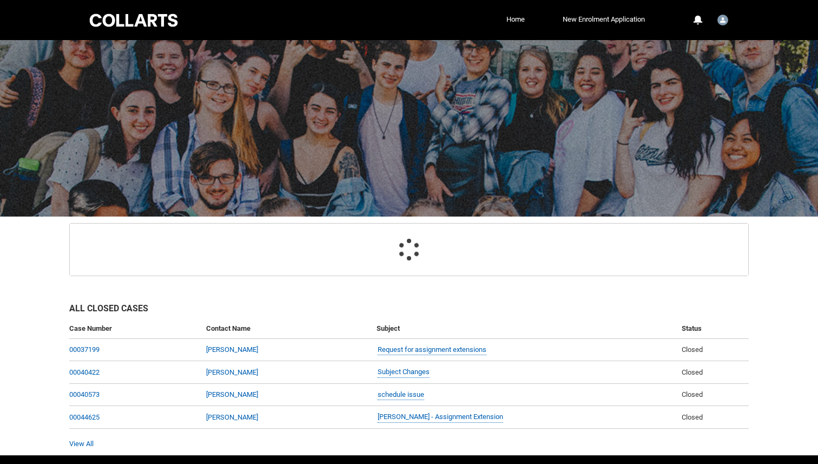
scroll to position [115, 0]
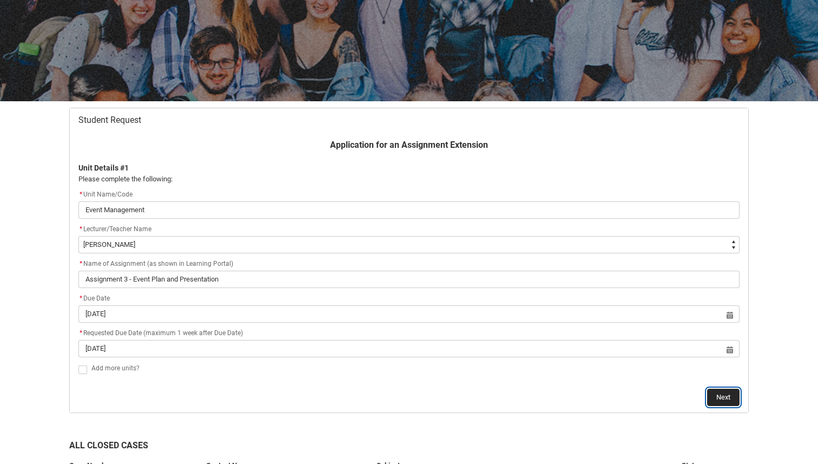
click at [727, 391] on button "Next" at bounding box center [723, 397] width 32 height 17
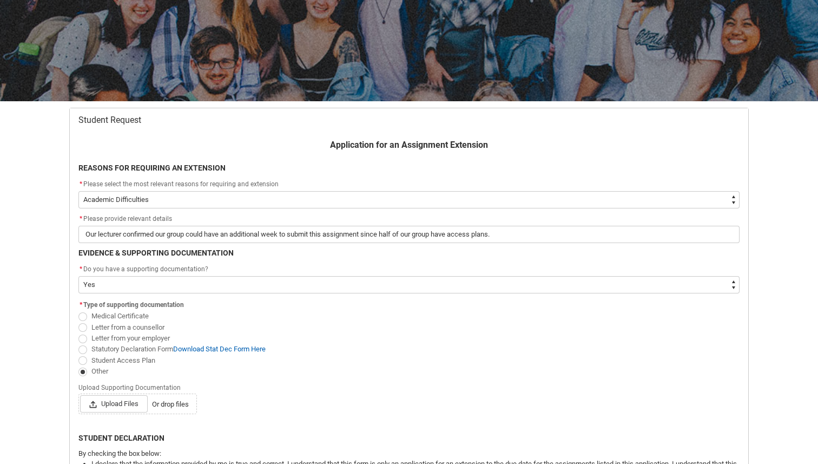
click at [197, 199] on select "--None-- Medical Reasons Work obligations Family obligations Academic Difficult…" at bounding box center [408, 199] width 661 height 17
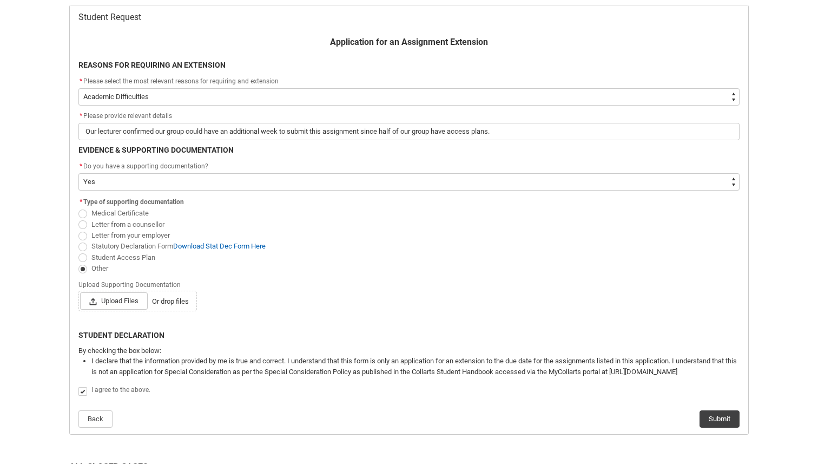
scroll to position [220, 0]
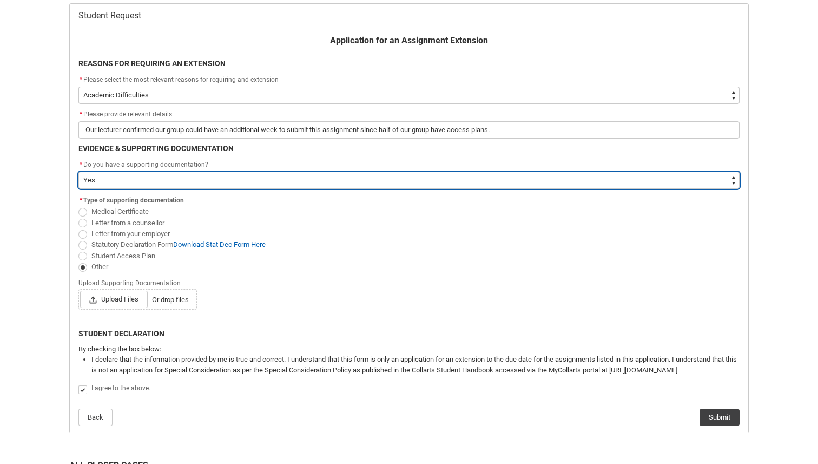
click at [134, 183] on select "--None-- Yes No" at bounding box center [408, 180] width 661 height 17
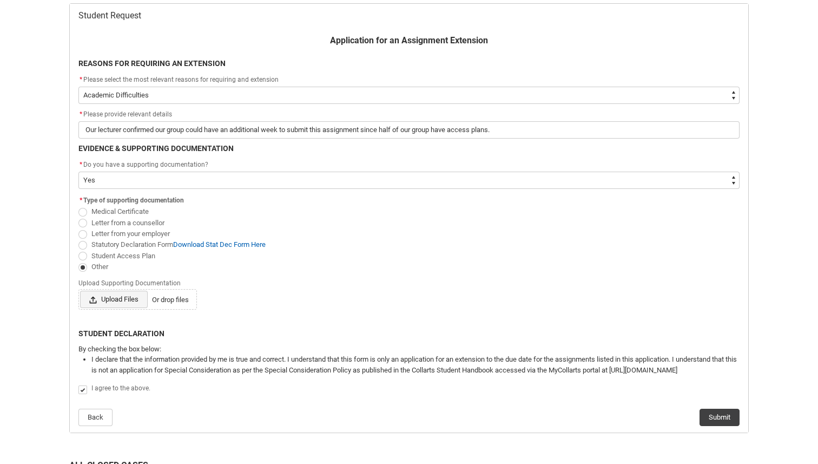
click at [122, 298] on span "Upload Files" at bounding box center [114, 299] width 68 height 17
click at [80, 291] on input "Upload Files Or drop files" at bounding box center [80, 290] width 1 height 1
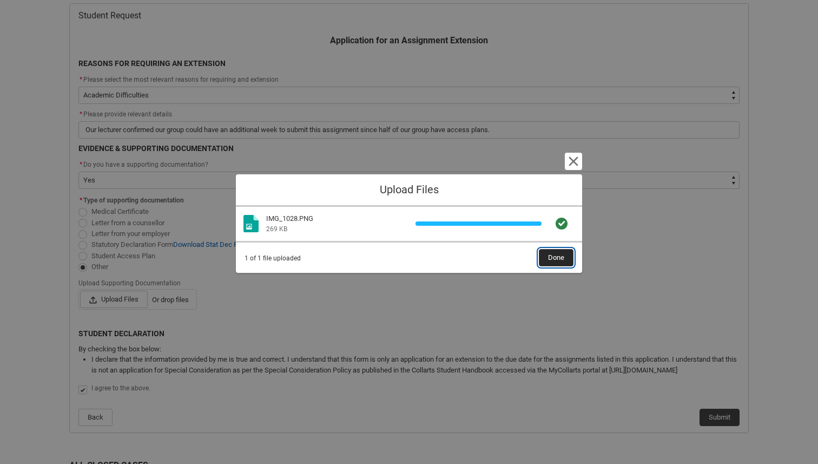
click at [566, 253] on button "Done" at bounding box center [556, 257] width 35 height 17
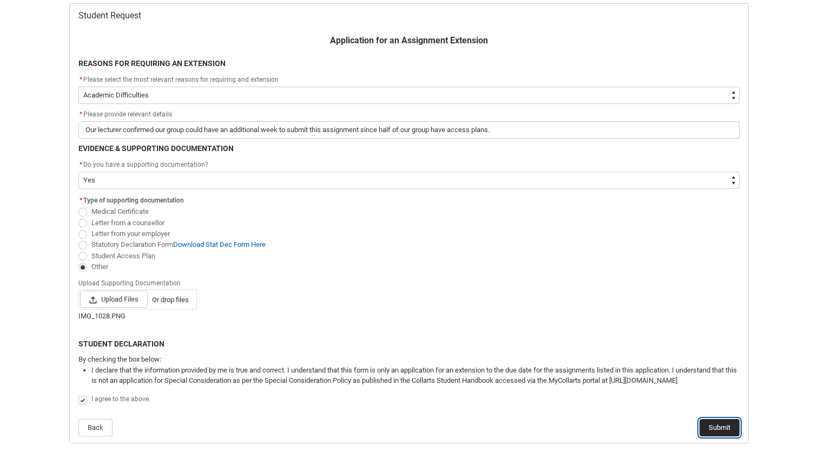
click at [721, 427] on button "Submit" at bounding box center [720, 427] width 40 height 17
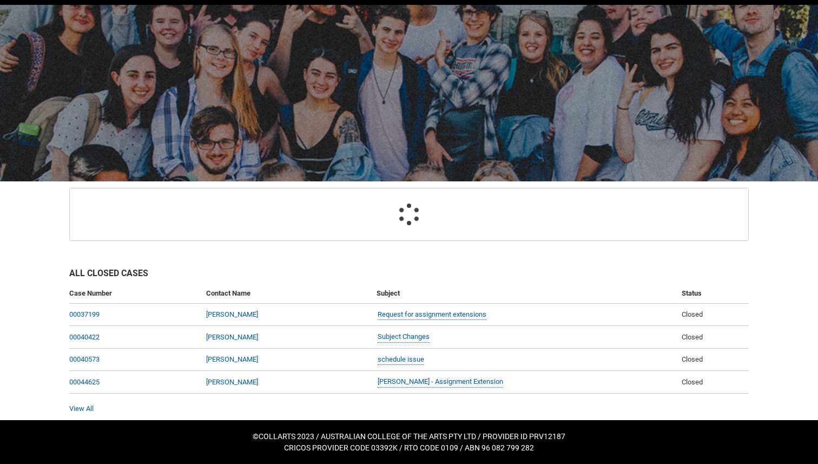
scroll to position [67, 0]
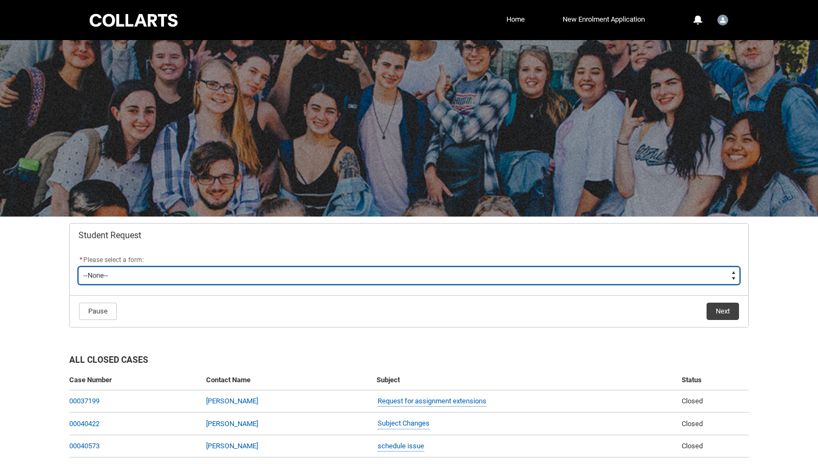
click at [125, 277] on select "--None-- Academic Transcript Application to Appeal Assignment Extension Change …" at bounding box center [408, 275] width 661 height 17
type lightning-select "Assignment_Extension_Choice"
select select "Assignment_Extension_Choice"
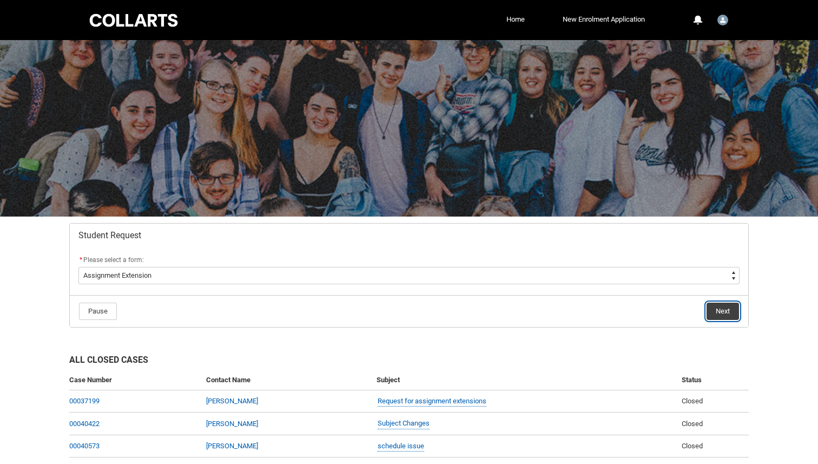
click at [729, 311] on button "Next" at bounding box center [723, 311] width 32 height 17
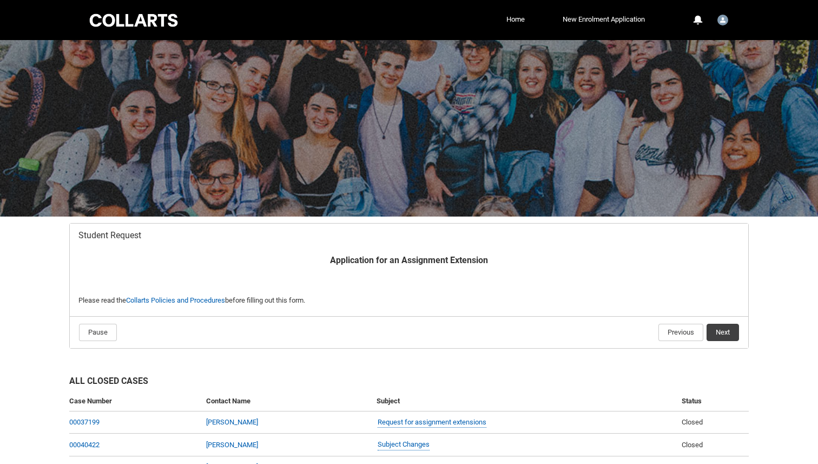
scroll to position [108, 0]
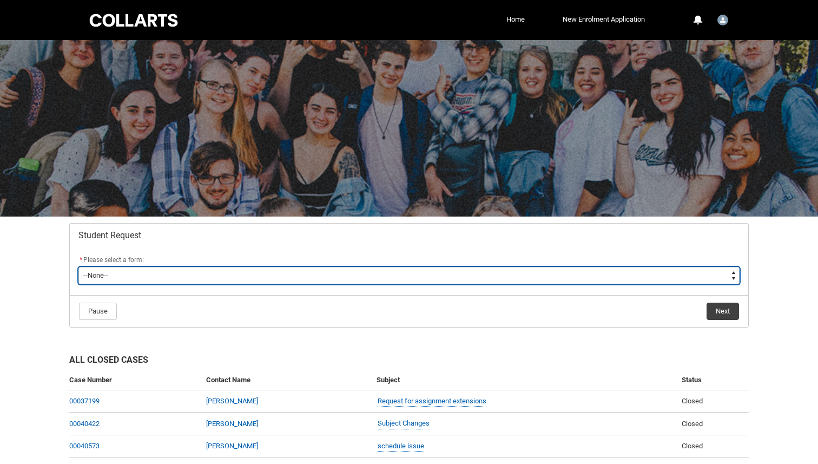
click at [134, 268] on select "--None-- Academic Transcript Application to Appeal Assignment Extension Change …" at bounding box center [408, 275] width 661 height 17
type lightning-select "Assignment_Extension_Choice"
select select "Assignment_Extension_Choice"
